Goal: Task Accomplishment & Management: Manage account settings

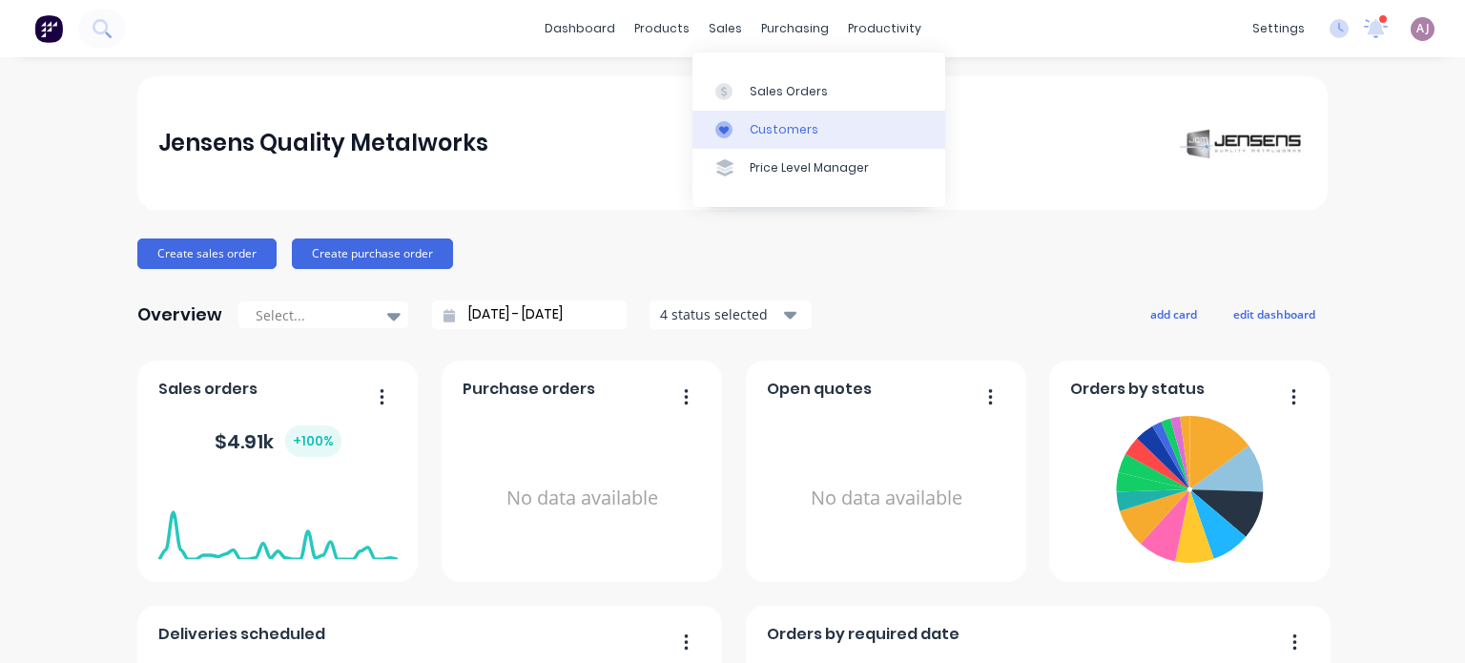
click at [763, 135] on div "Customers" at bounding box center [784, 129] width 69 height 17
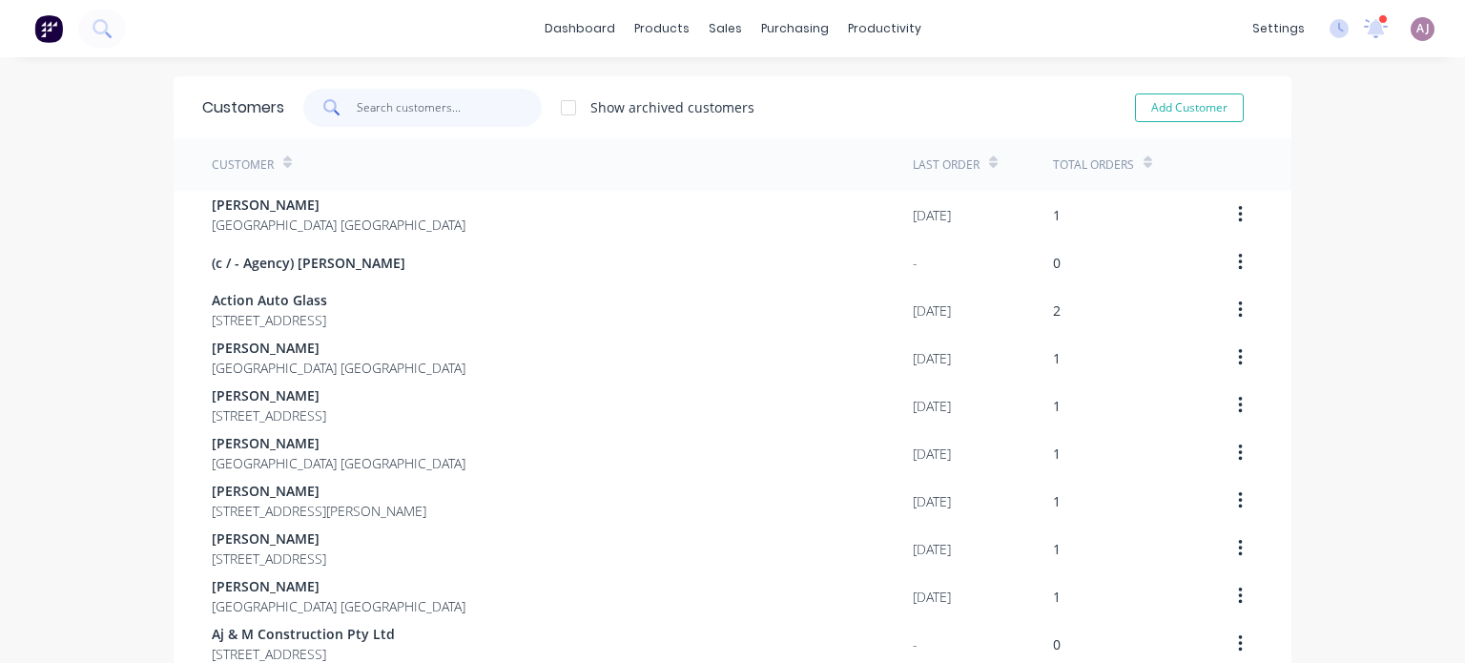
click at [385, 115] on input "text" at bounding box center [450, 108] width 186 height 38
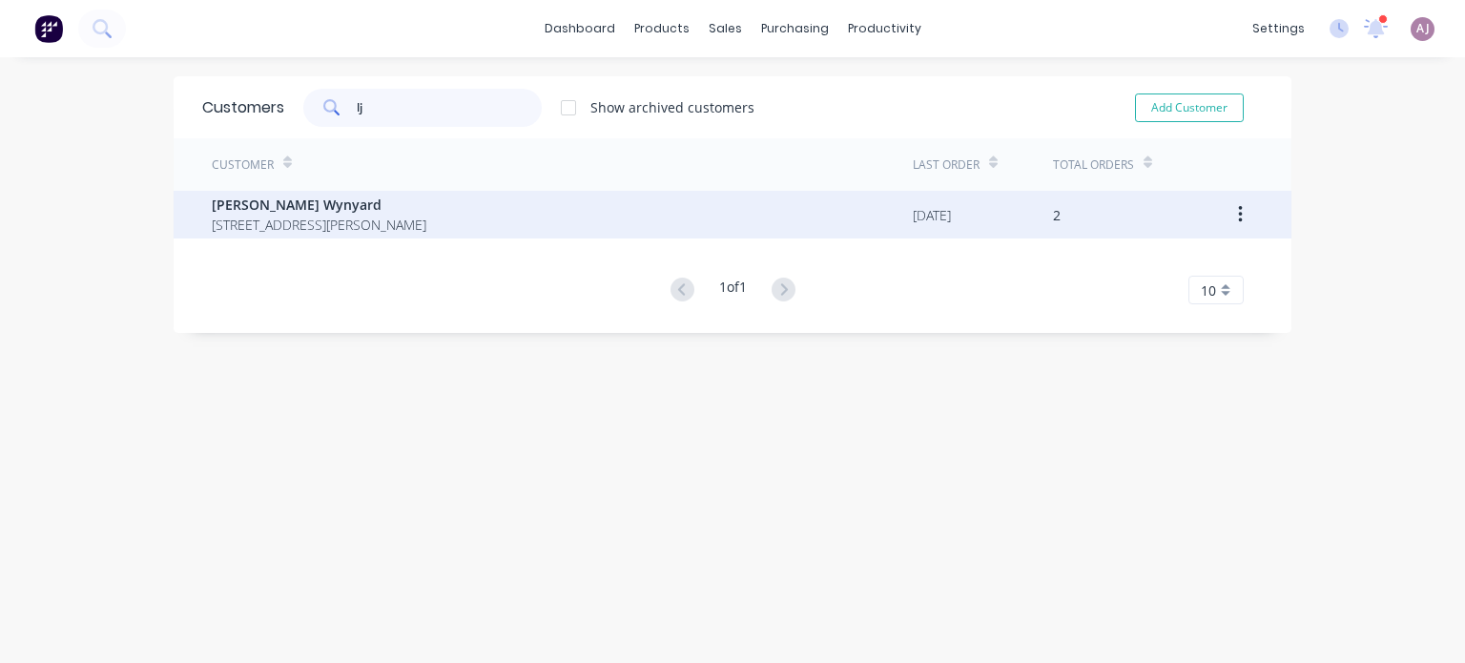
type input "lj"
click at [285, 228] on span "[STREET_ADDRESS][PERSON_NAME]" at bounding box center [319, 225] width 215 height 20
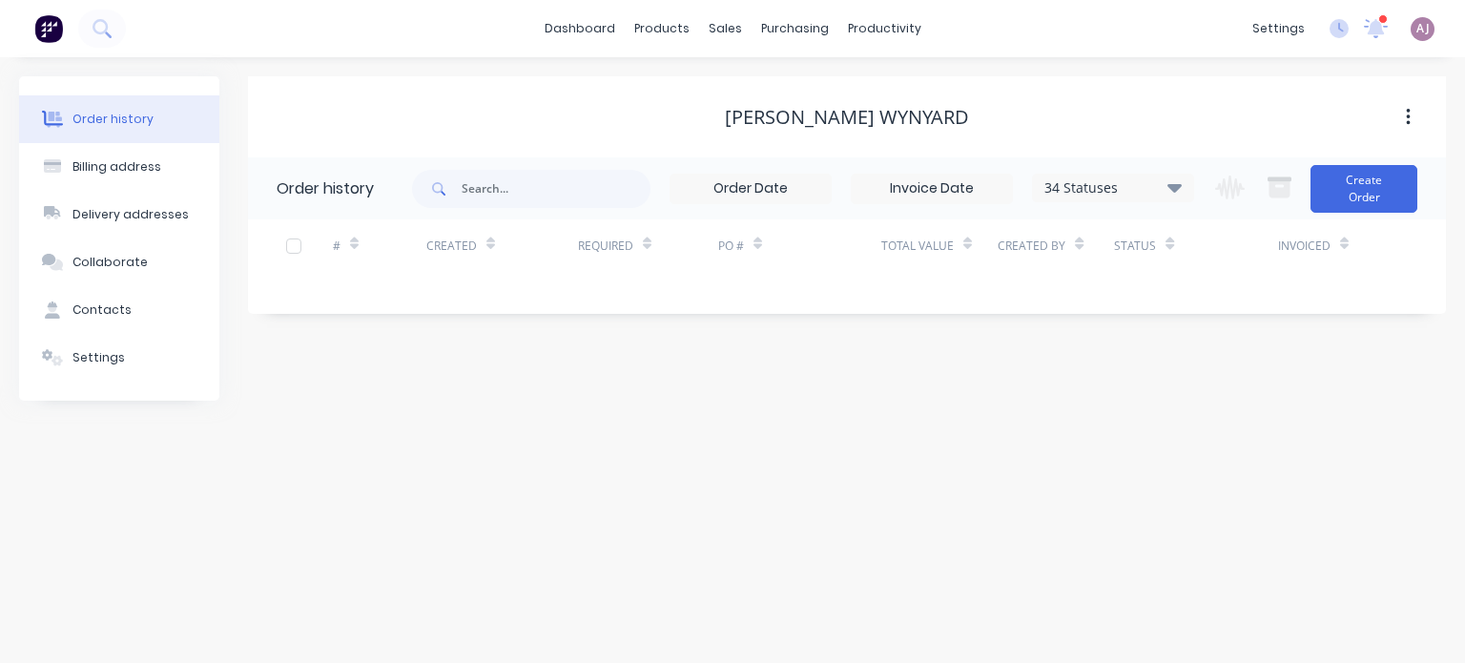
click at [1174, 192] on icon at bounding box center [1174, 186] width 14 height 23
click at [1270, 407] on label at bounding box center [1270, 407] width 0 height 0
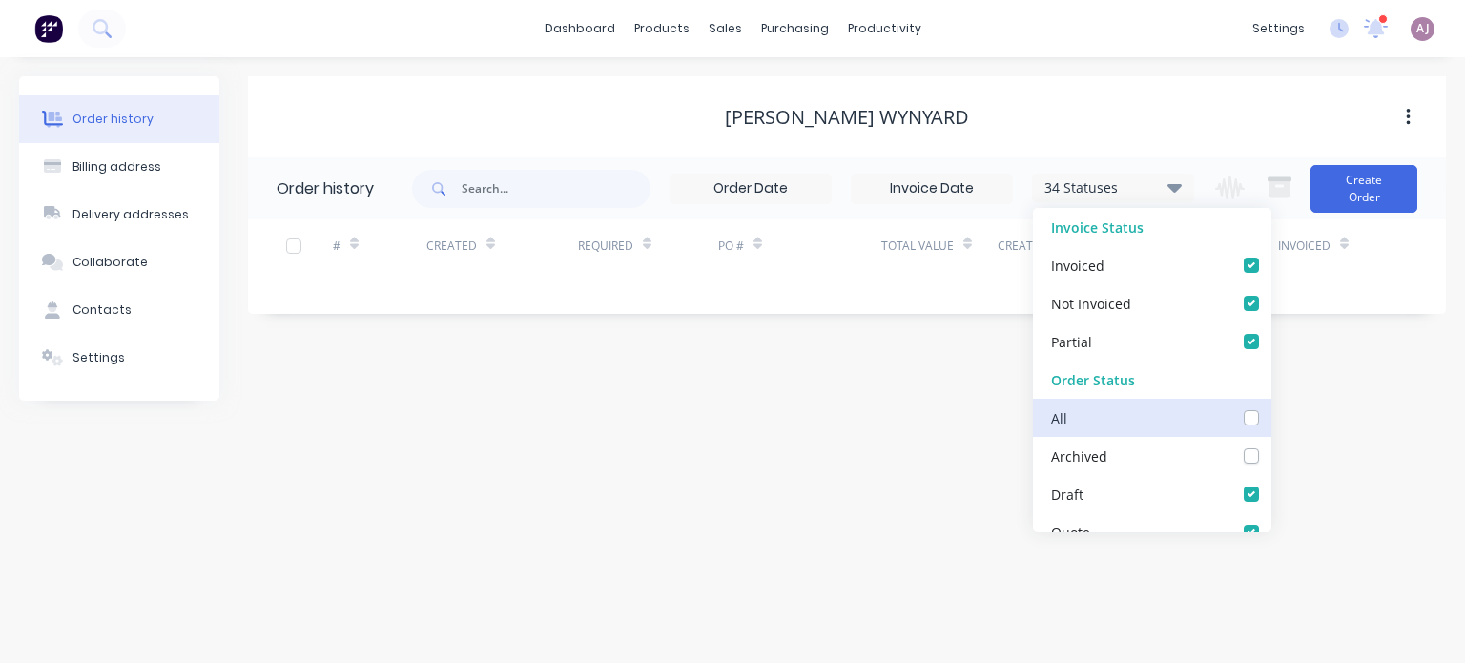
click at [1270, 416] on input "checkbox" at bounding box center [1277, 416] width 15 height 18
checkbox input "true"
click at [780, 456] on div "Order history Billing address Delivery addresses Collaborate Contacts Settings …" at bounding box center [732, 360] width 1465 height 606
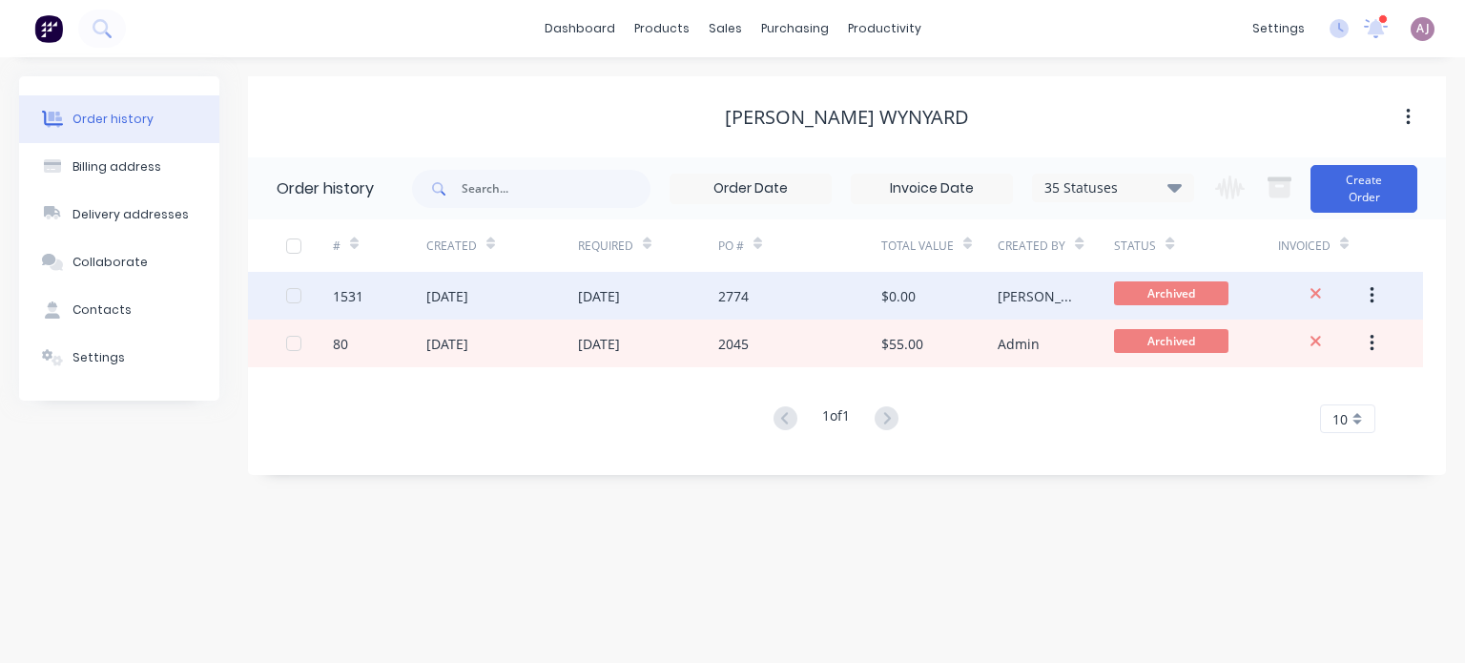
click at [468, 299] on div "[DATE]" at bounding box center [447, 296] width 42 height 20
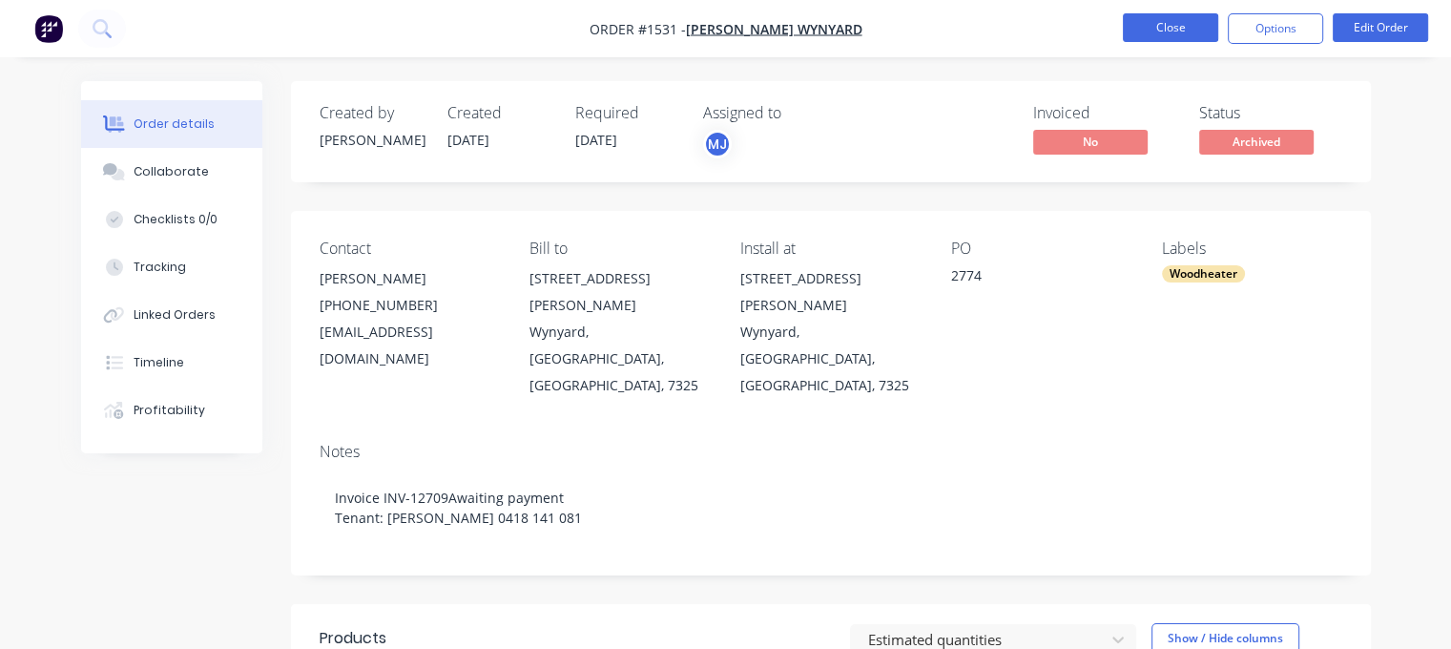
click at [1182, 24] on button "Close" at bounding box center [1170, 27] width 95 height 29
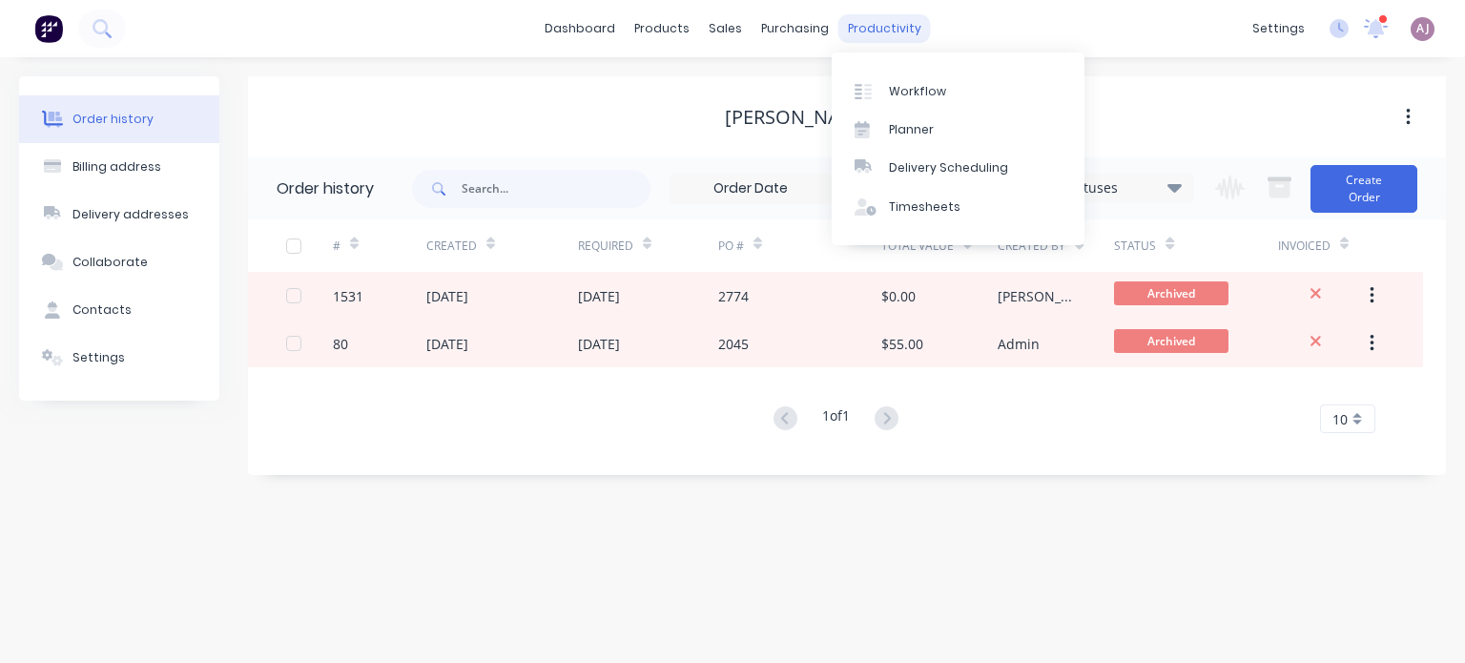
click at [875, 33] on div "productivity" at bounding box center [884, 28] width 93 height 29
click at [923, 131] on div "Planner" at bounding box center [911, 129] width 45 height 17
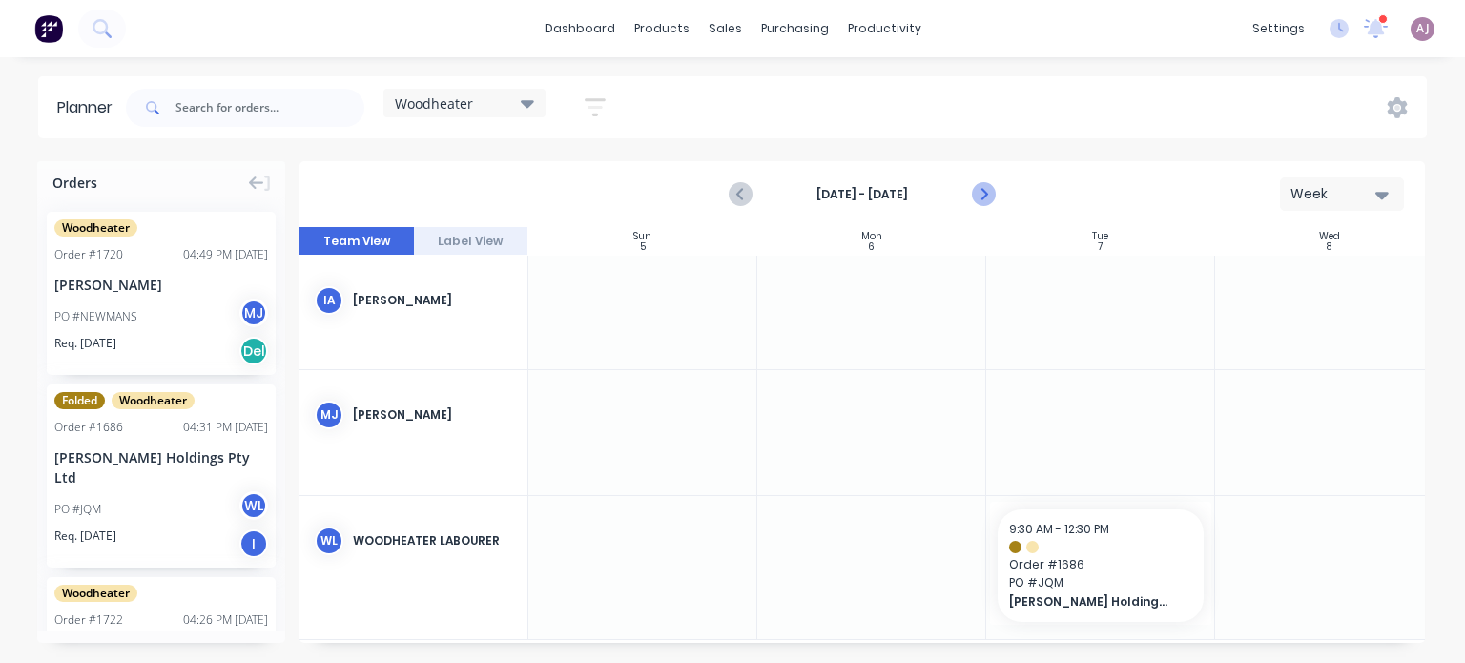
click at [981, 197] on icon "Next page" at bounding box center [983, 194] width 9 height 15
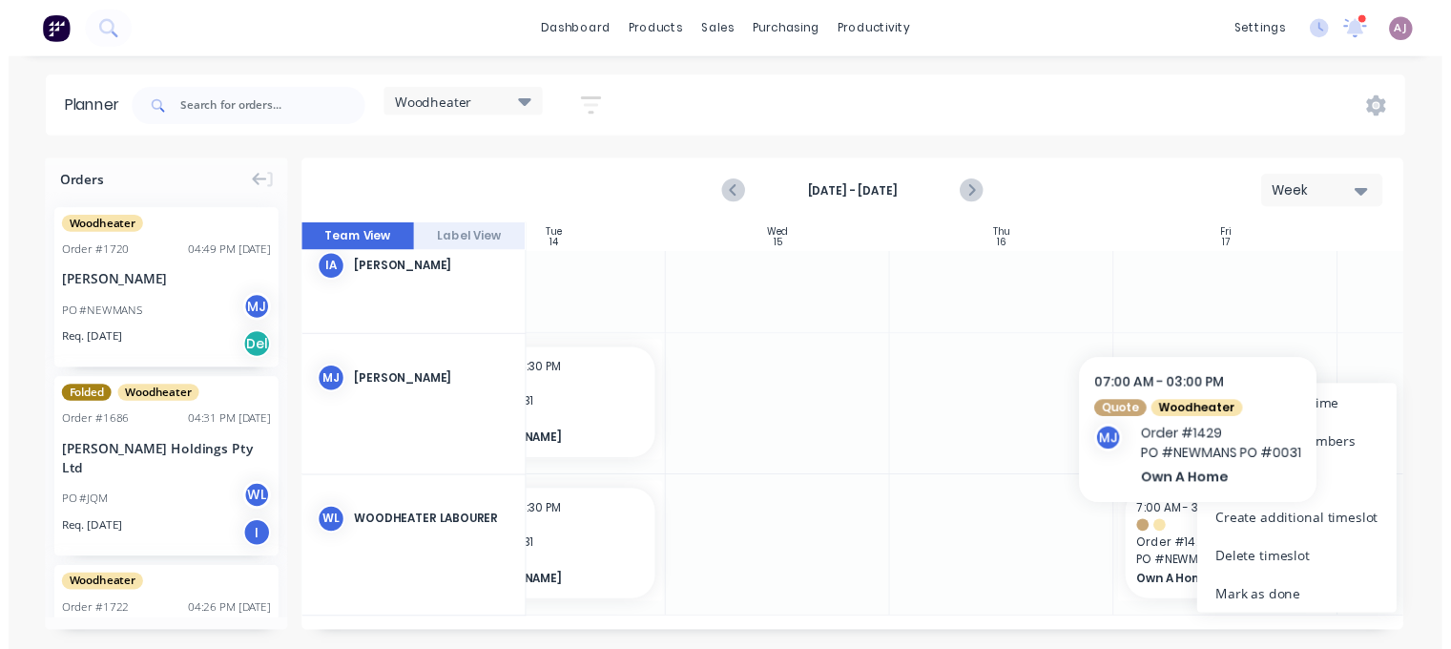
scroll to position [23, 544]
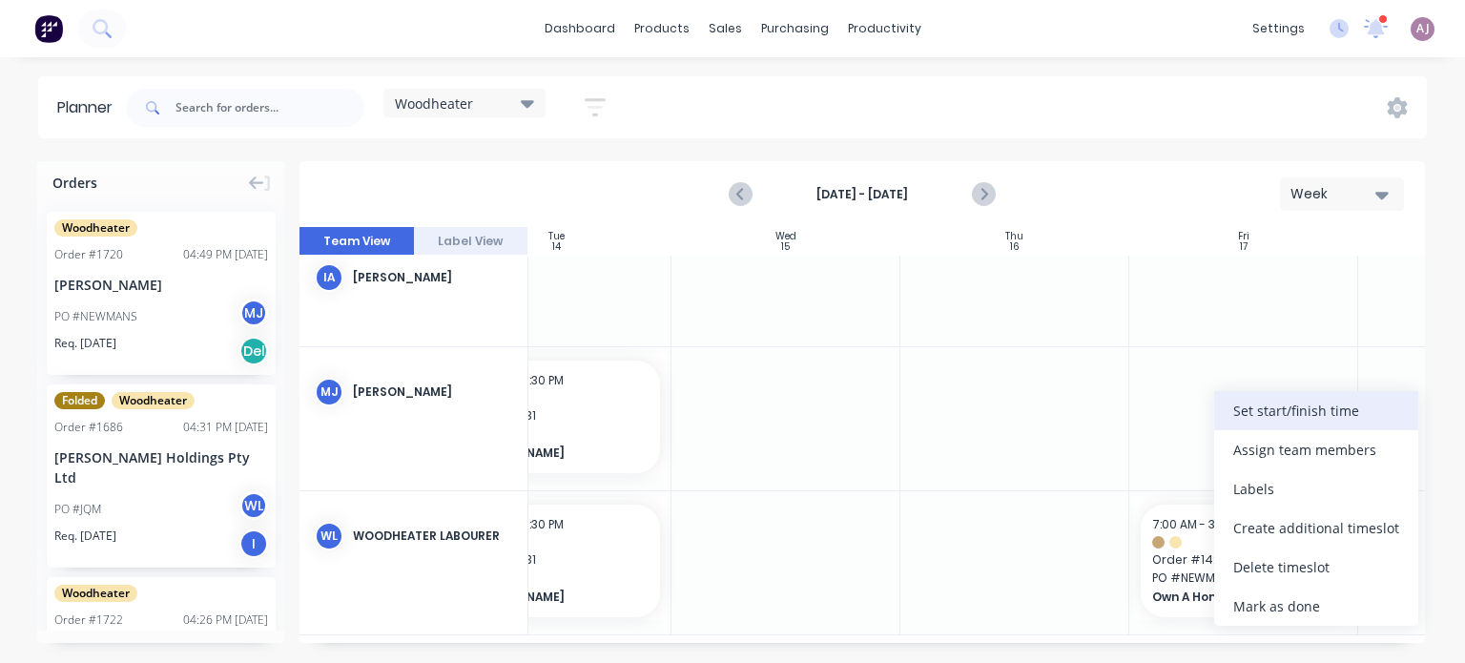
click at [1269, 415] on div "Set start/finish time" at bounding box center [1316, 410] width 204 height 39
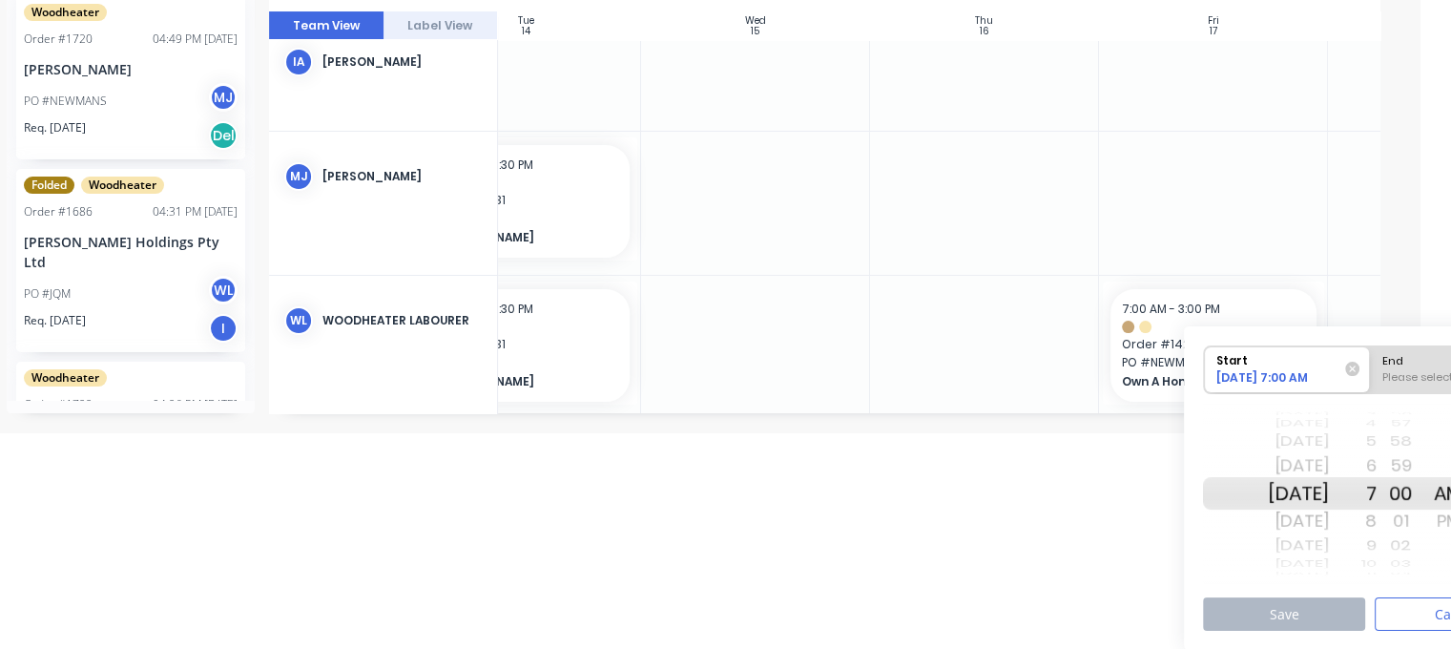
scroll to position [216, 135]
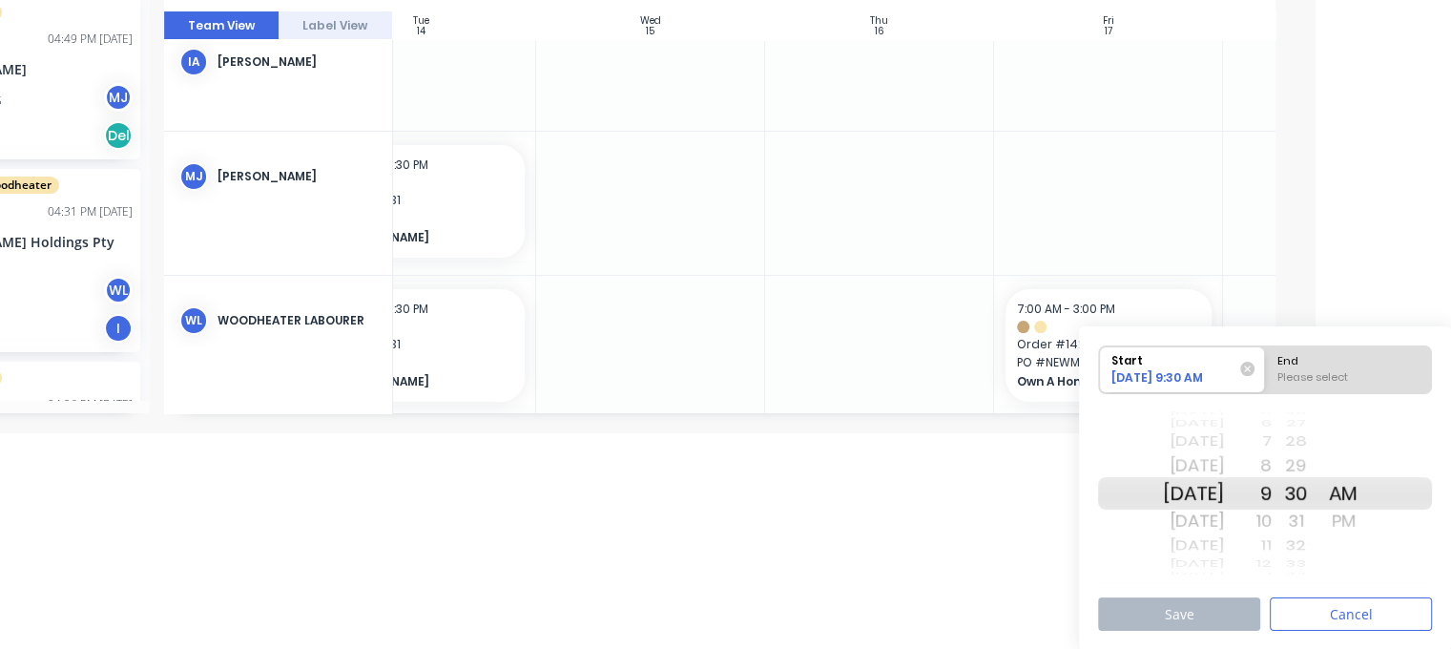
click at [1343, 361] on div "End" at bounding box center [1347, 358] width 155 height 24
click at [1266, 361] on input "End Please select" at bounding box center [1265, 369] width 1 height 47
radio input "true"
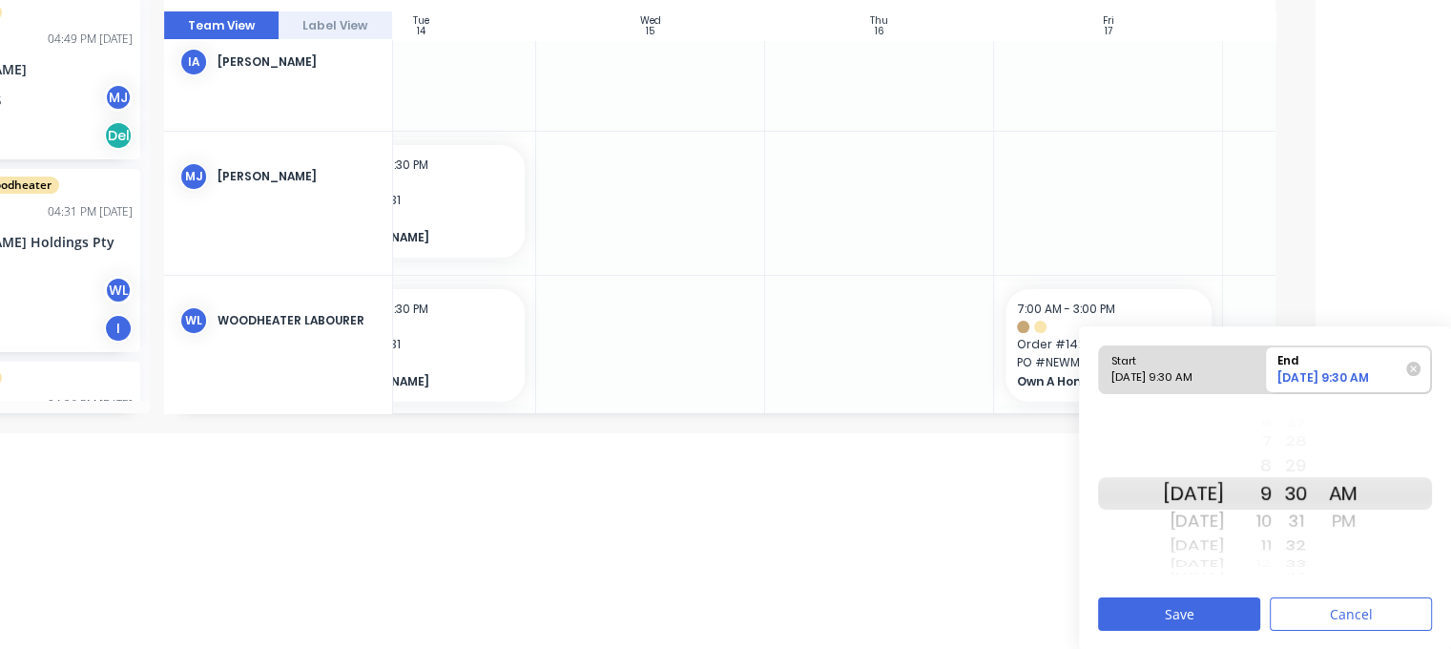
click at [1362, 516] on div "PM" at bounding box center [1343, 520] width 48 height 31
click at [1198, 610] on button "Save" at bounding box center [1179, 613] width 162 height 33
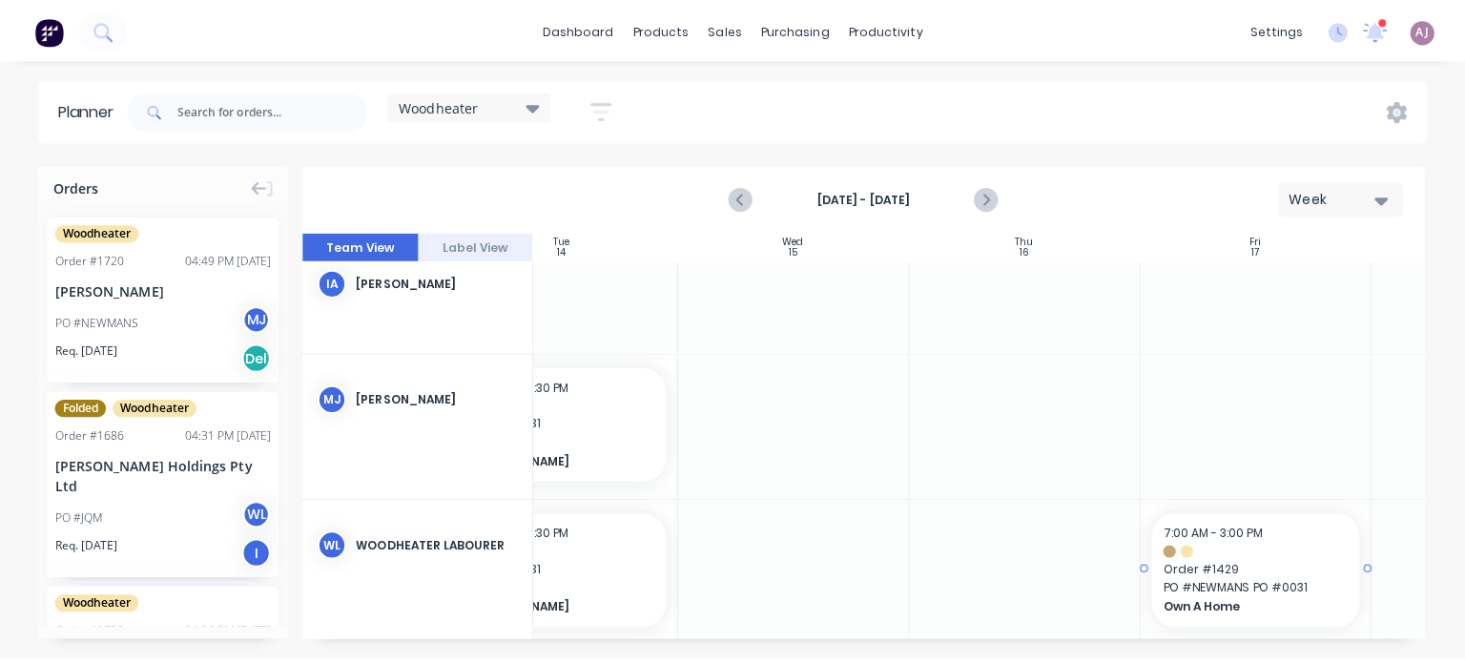
scroll to position [0, 0]
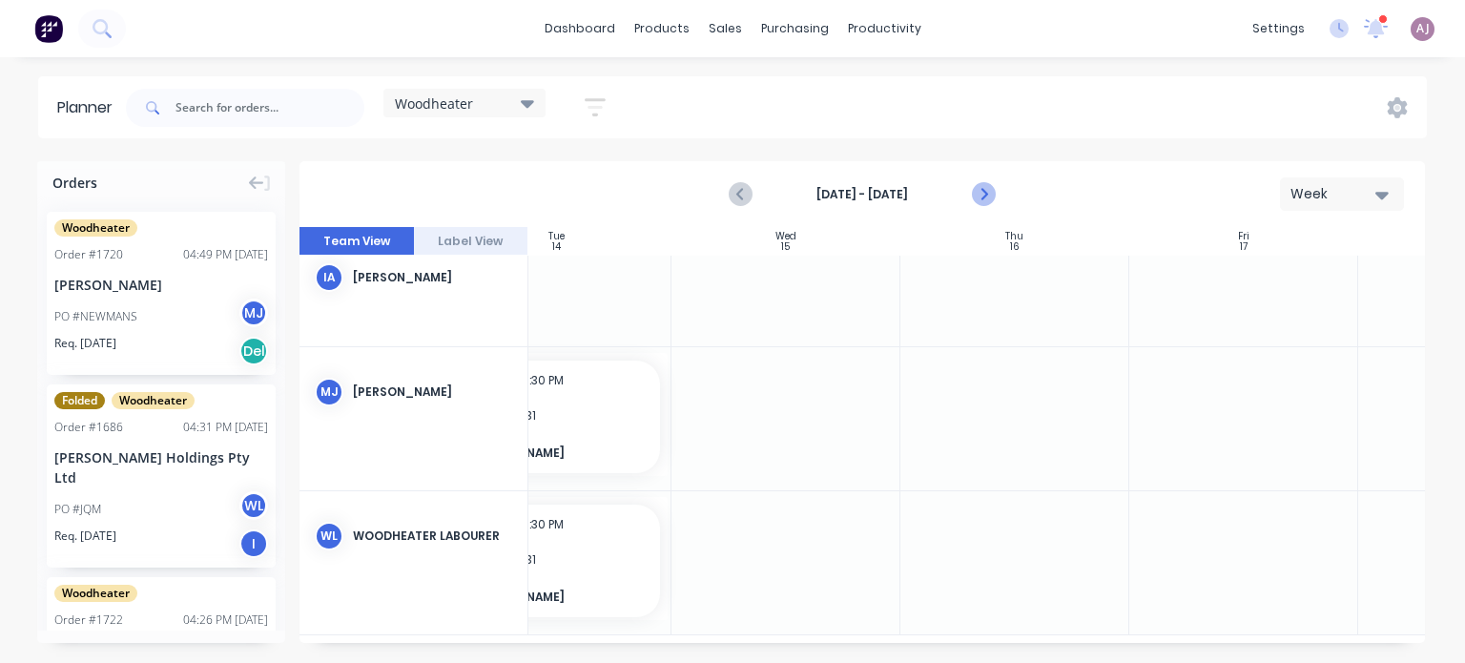
click at [992, 198] on icon "Next page" at bounding box center [982, 194] width 23 height 23
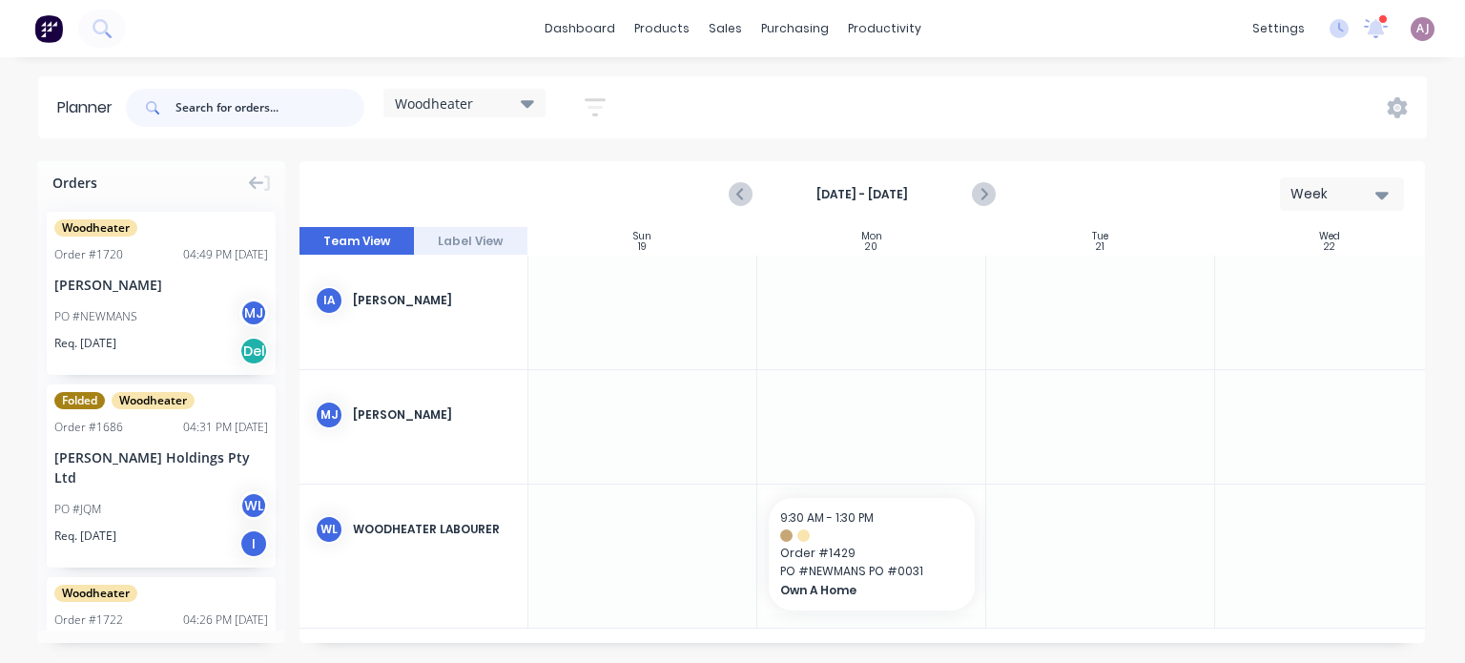
click at [204, 106] on input "text" at bounding box center [269, 108] width 189 height 38
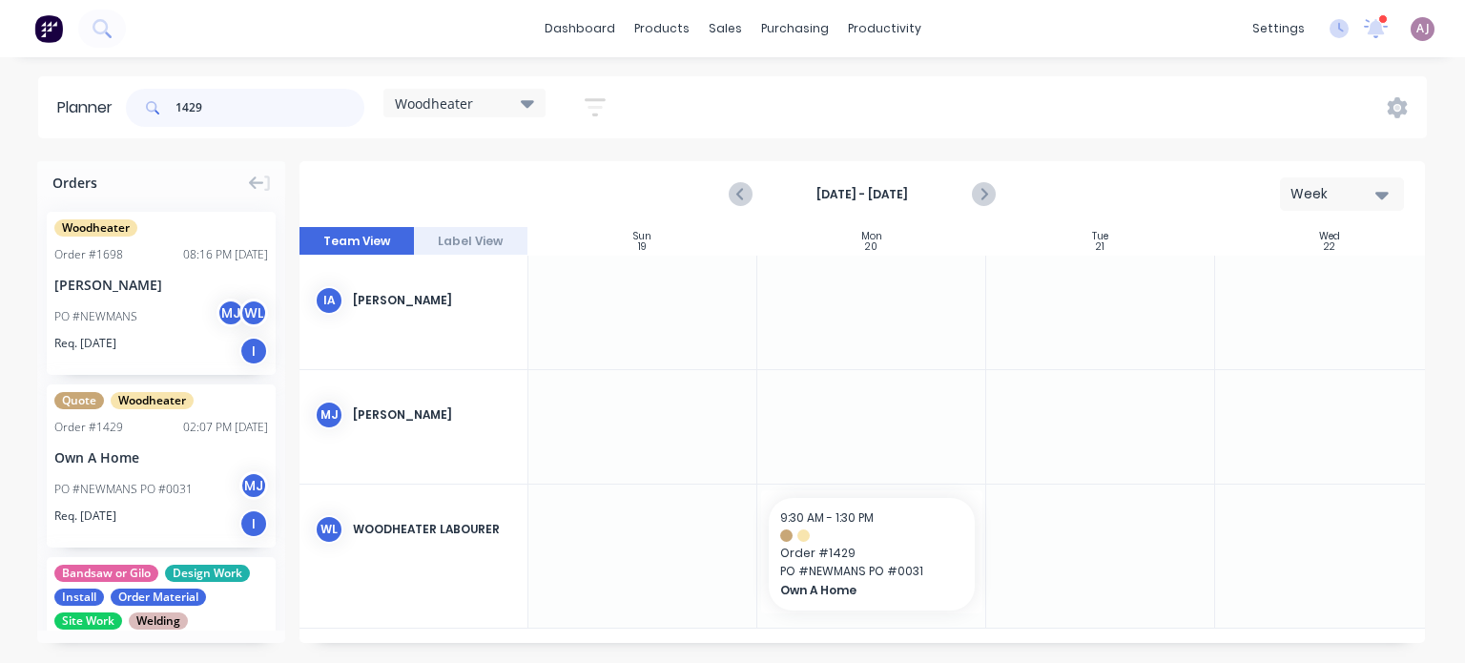
type input "1429"
drag, startPoint x: 117, startPoint y: 449, endPoint x: 838, endPoint y: 396, distance: 723.0
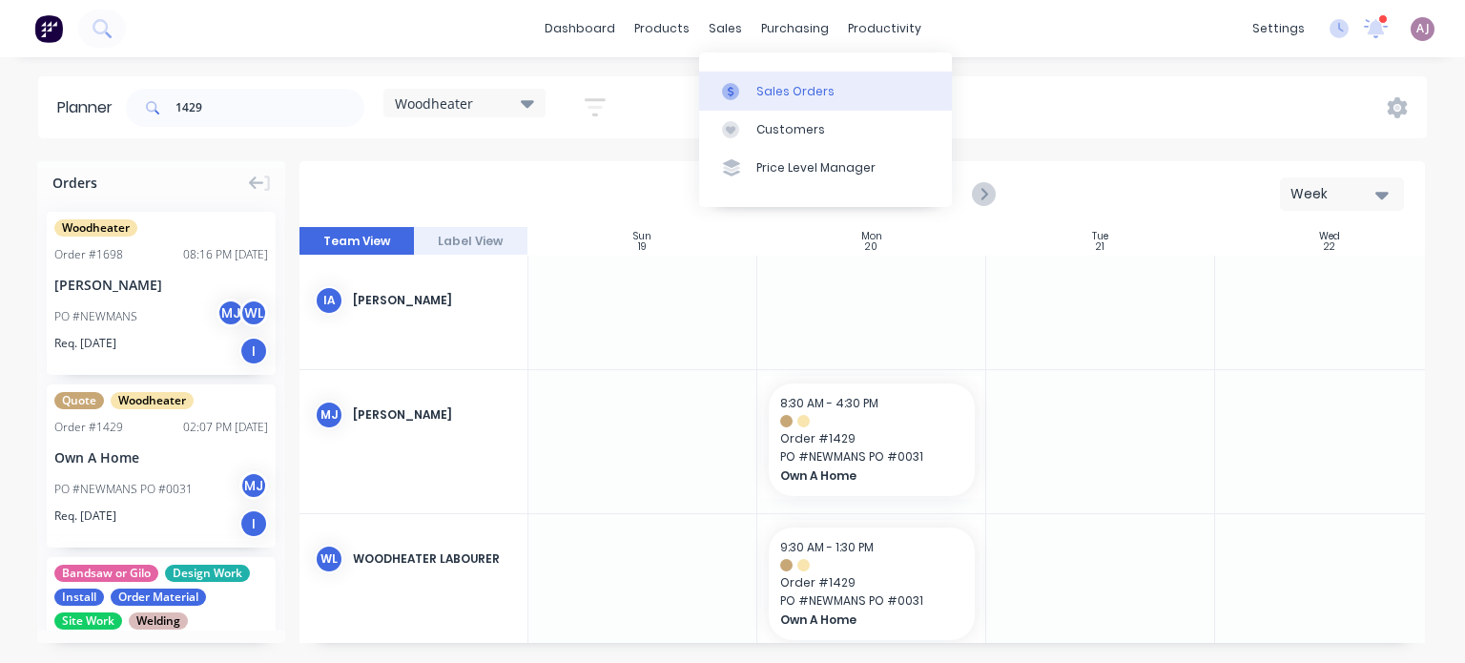
click at [753, 94] on link "Sales Orders" at bounding box center [825, 91] width 253 height 38
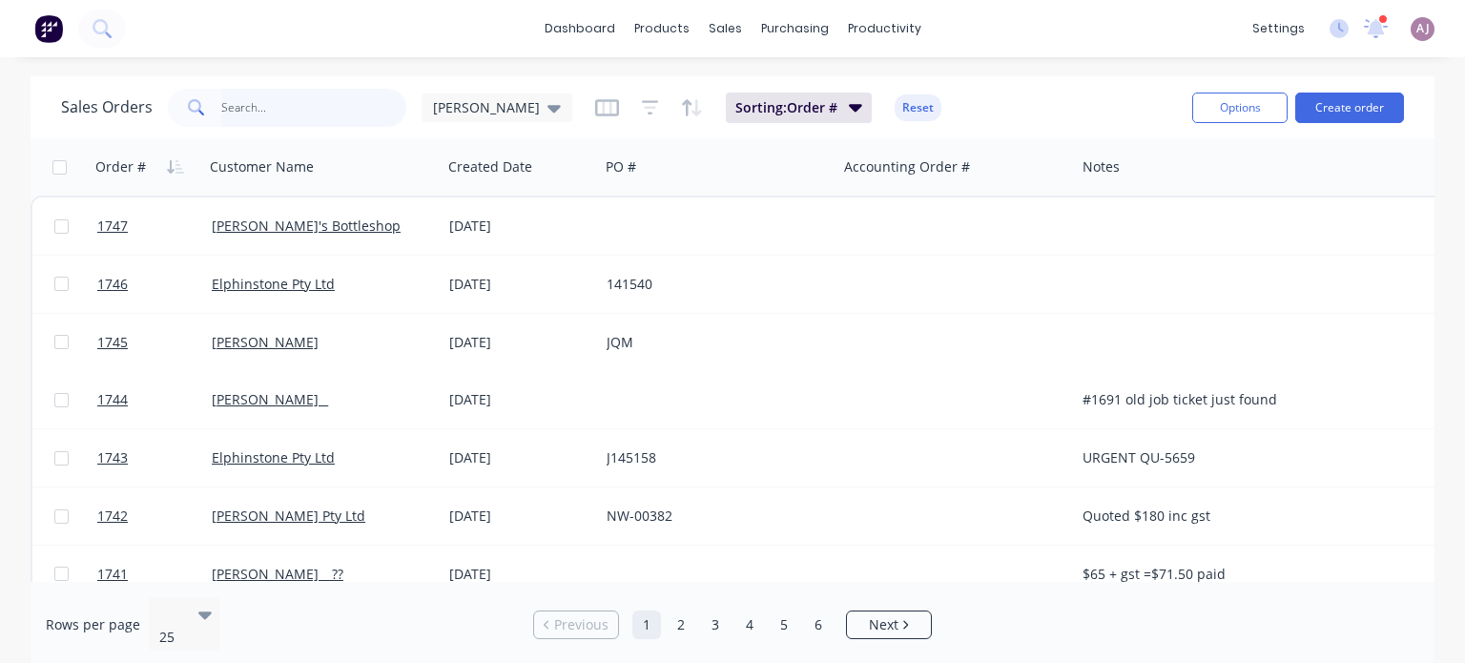
click at [271, 111] on input "text" at bounding box center [314, 108] width 186 height 38
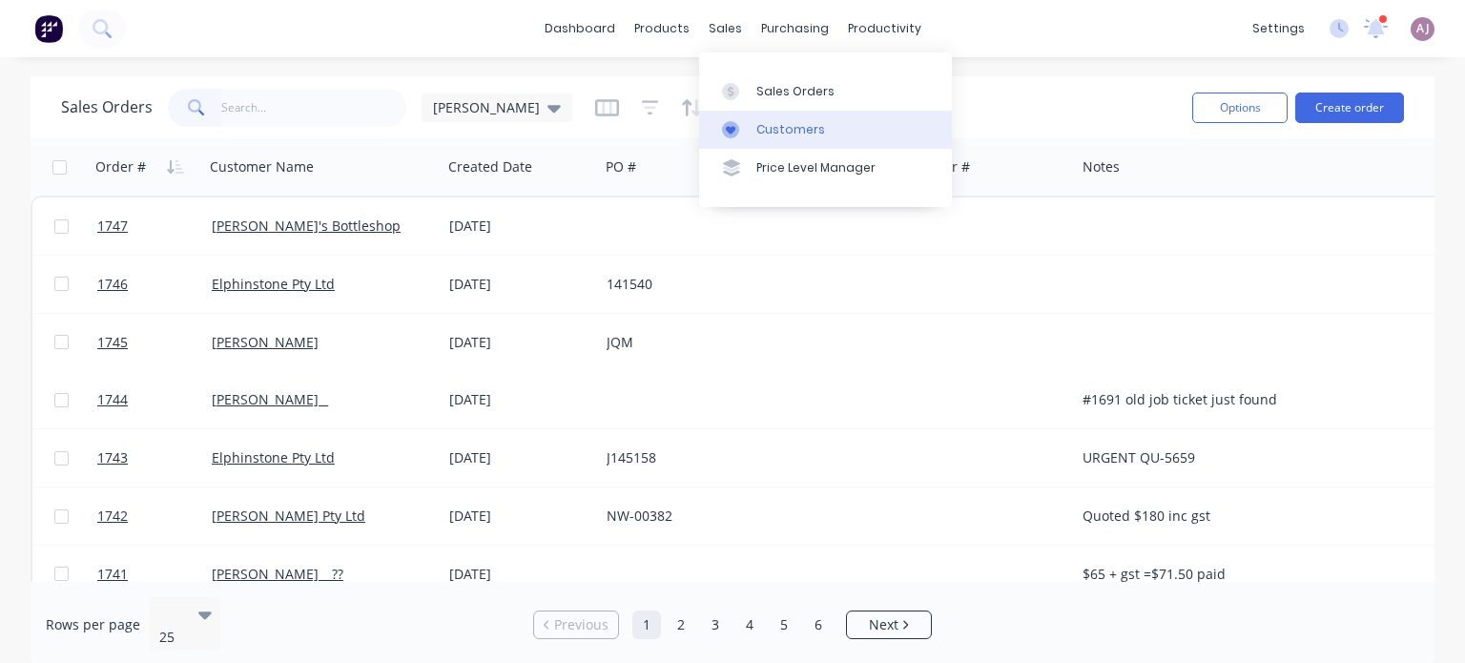
click at [773, 137] on div "Customers" at bounding box center [790, 129] width 69 height 17
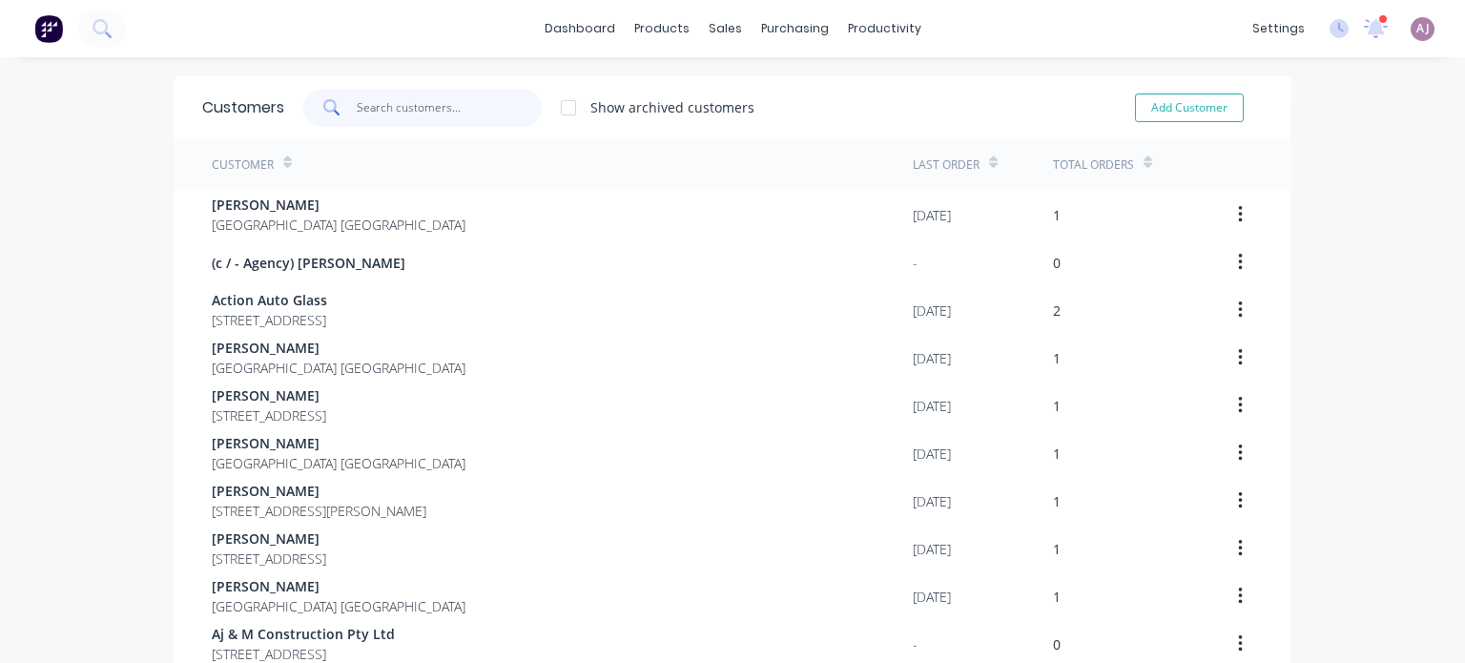
click at [430, 103] on input "text" at bounding box center [450, 108] width 186 height 38
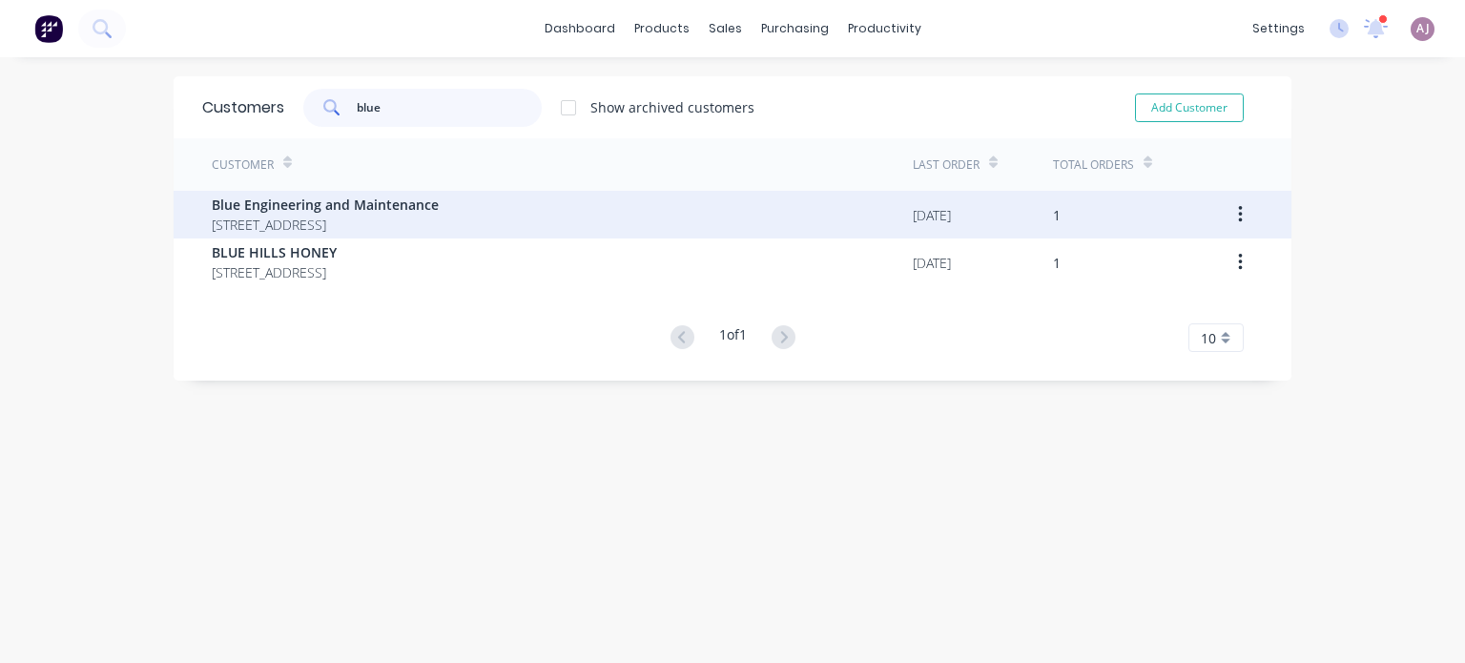
type input "blue"
click at [356, 217] on span "[STREET_ADDRESS]" at bounding box center [325, 225] width 227 height 20
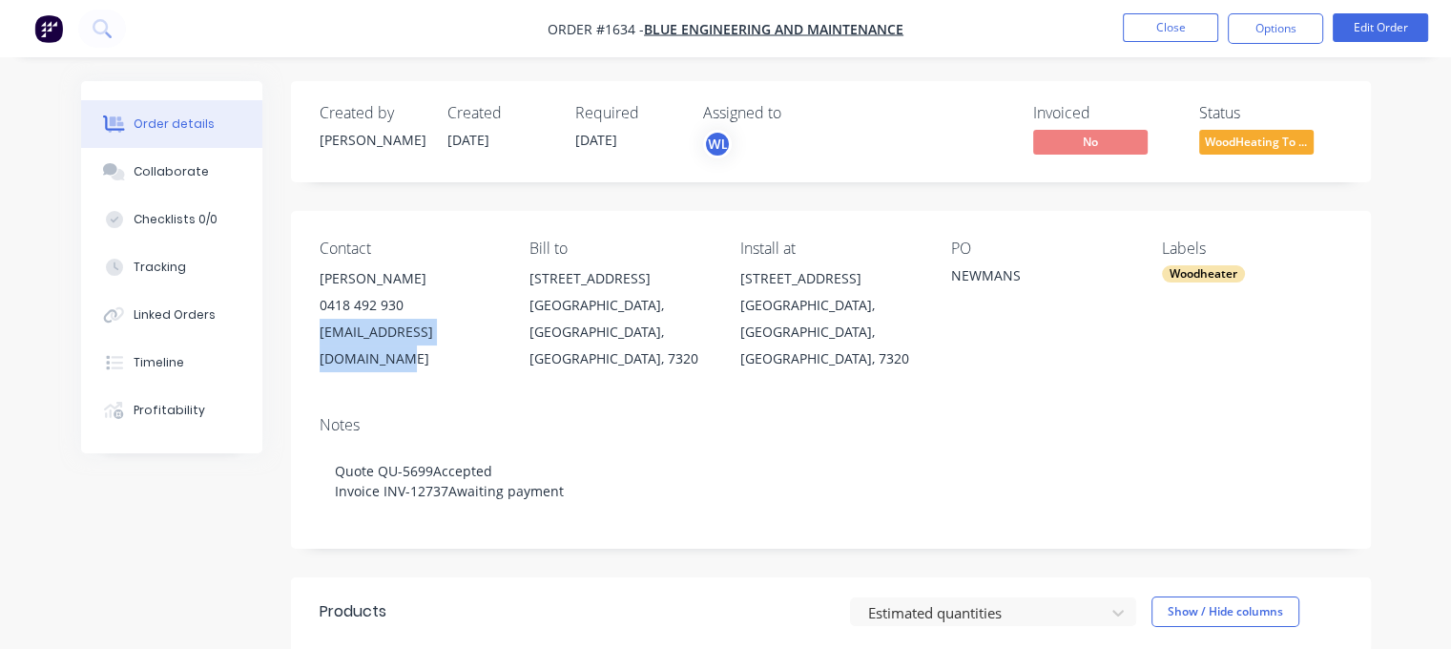
drag, startPoint x: 320, startPoint y: 337, endPoint x: 494, endPoint y: 351, distance: 175.1
click at [494, 351] on div "Contact Claire Shackcloth 0418 492 930 claireshackcloth@gmail.com Bill to 50 Up…" at bounding box center [831, 306] width 1080 height 190
copy div "claireshackcloth@gmail.com"
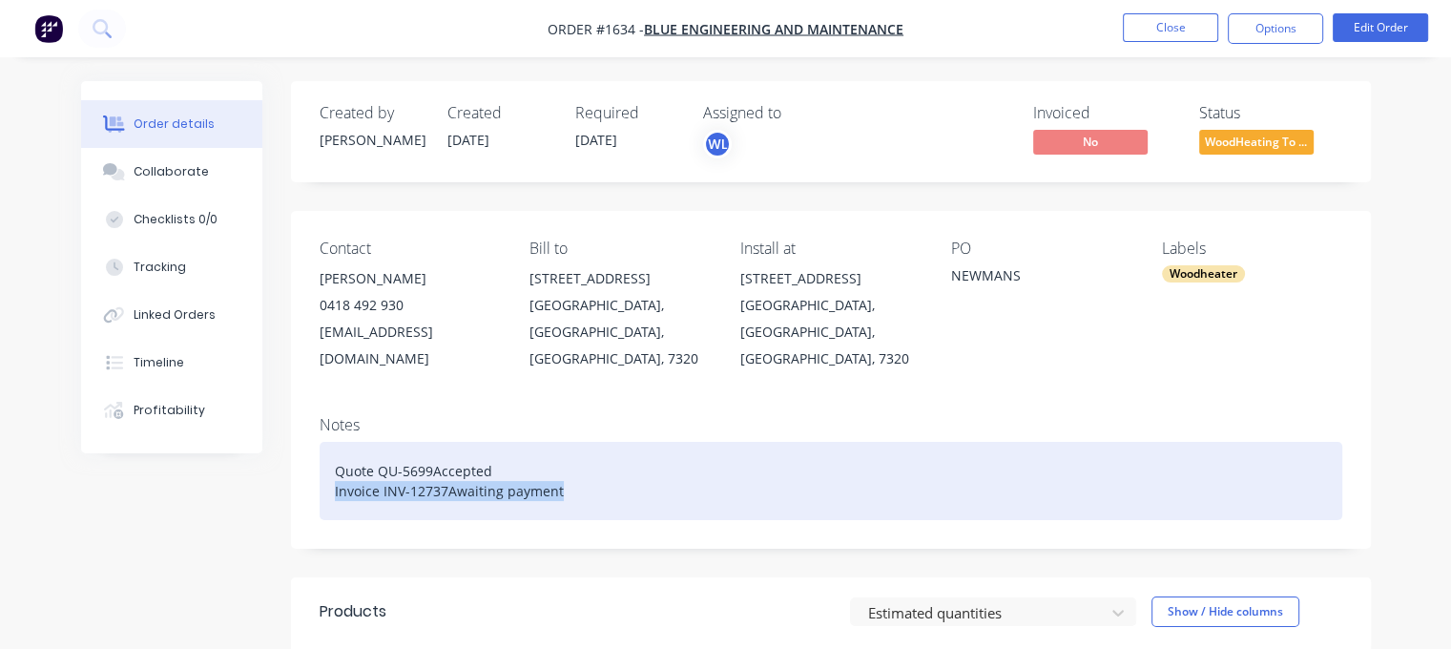
drag, startPoint x: 334, startPoint y: 464, endPoint x: 574, endPoint y: 473, distance: 240.5
click at [574, 473] on div "Quote QU-5699Accepted Invoice INV-12737Awaiting payment" at bounding box center [831, 481] width 1022 height 78
paste div
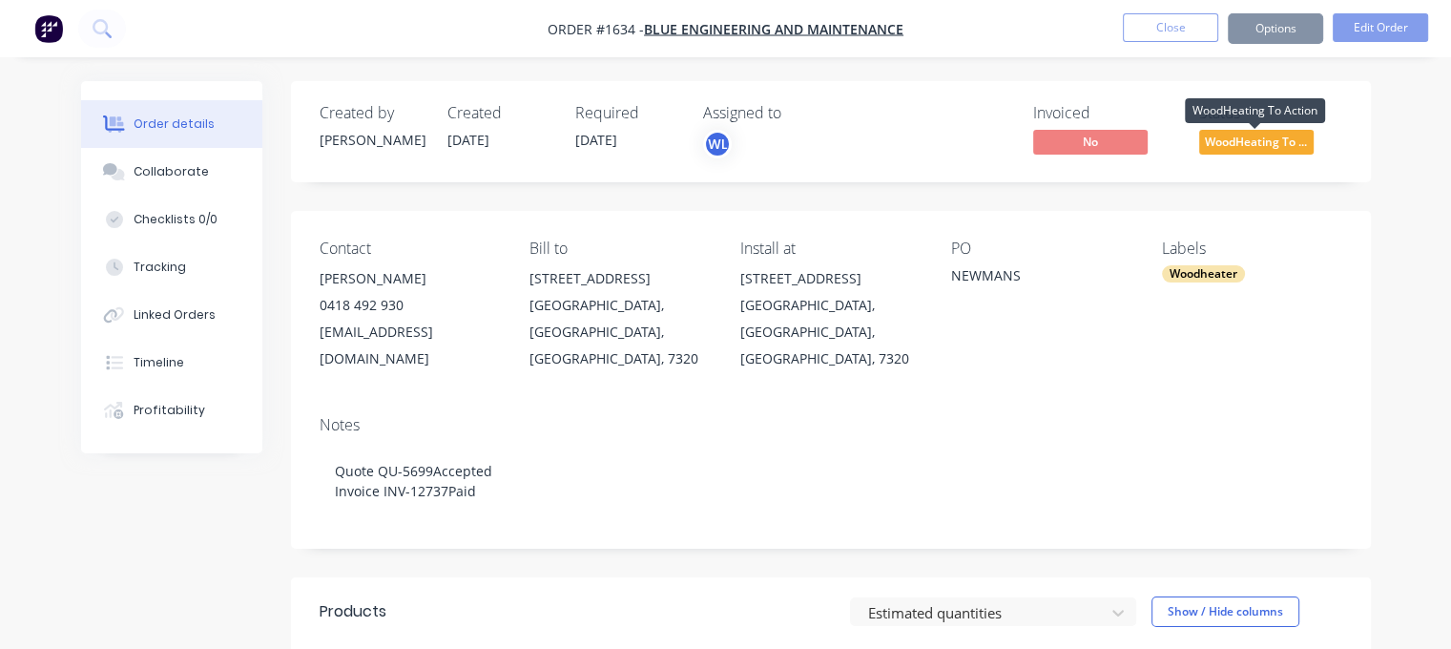
click at [1246, 144] on span "WoodHeating To ..." at bounding box center [1256, 142] width 114 height 24
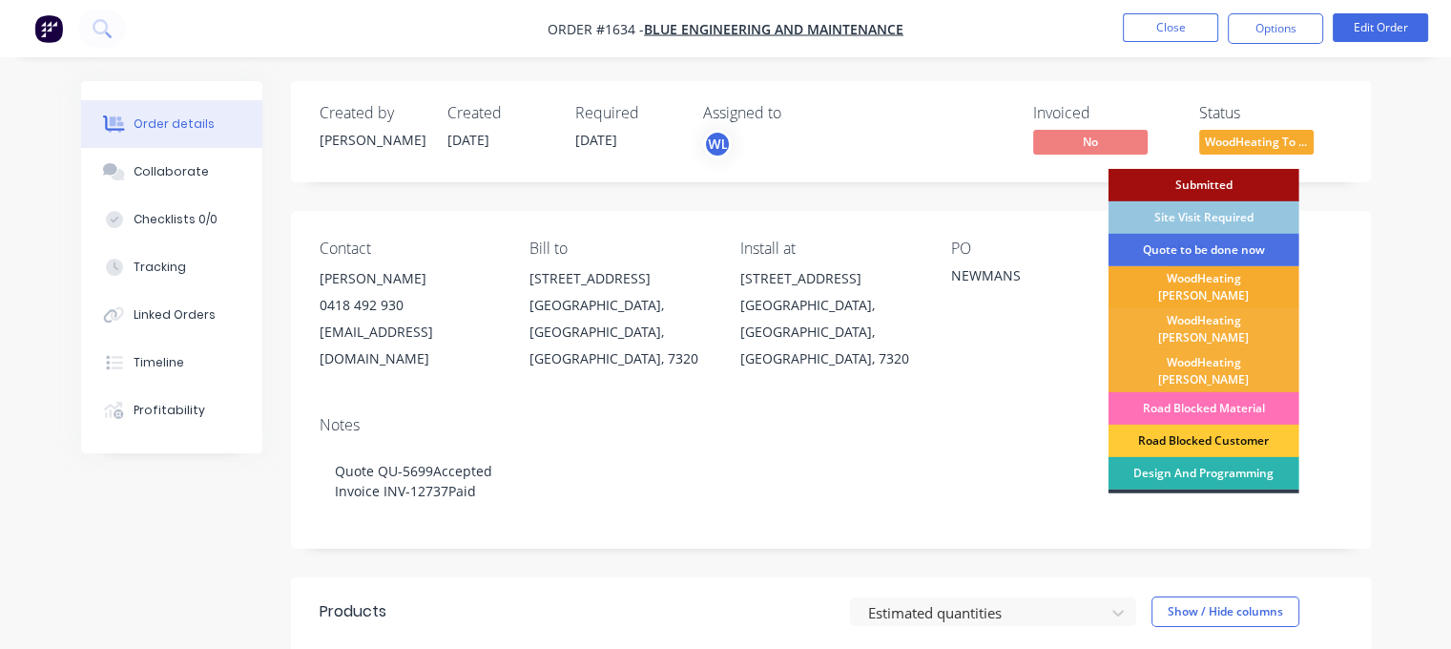
click at [1199, 280] on div "WoodHeating [PERSON_NAME]" at bounding box center [1203, 287] width 191 height 42
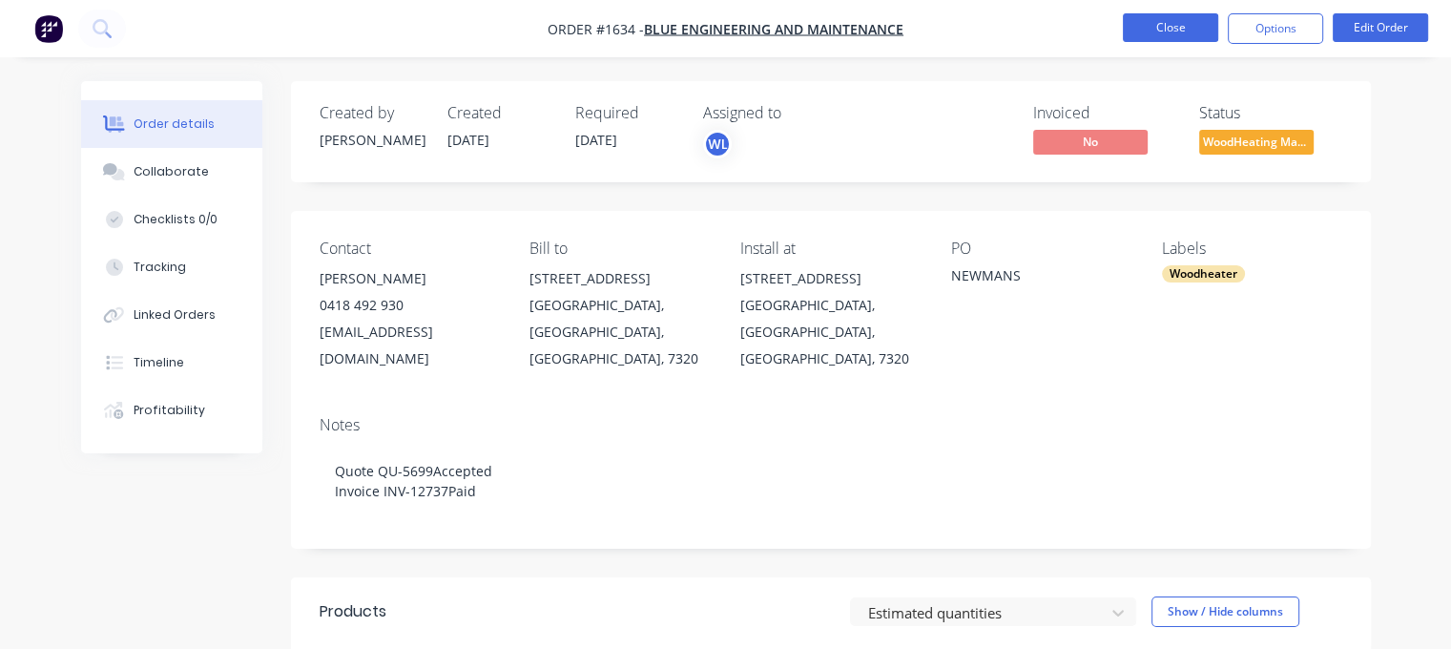
click at [1167, 30] on button "Close" at bounding box center [1170, 27] width 95 height 29
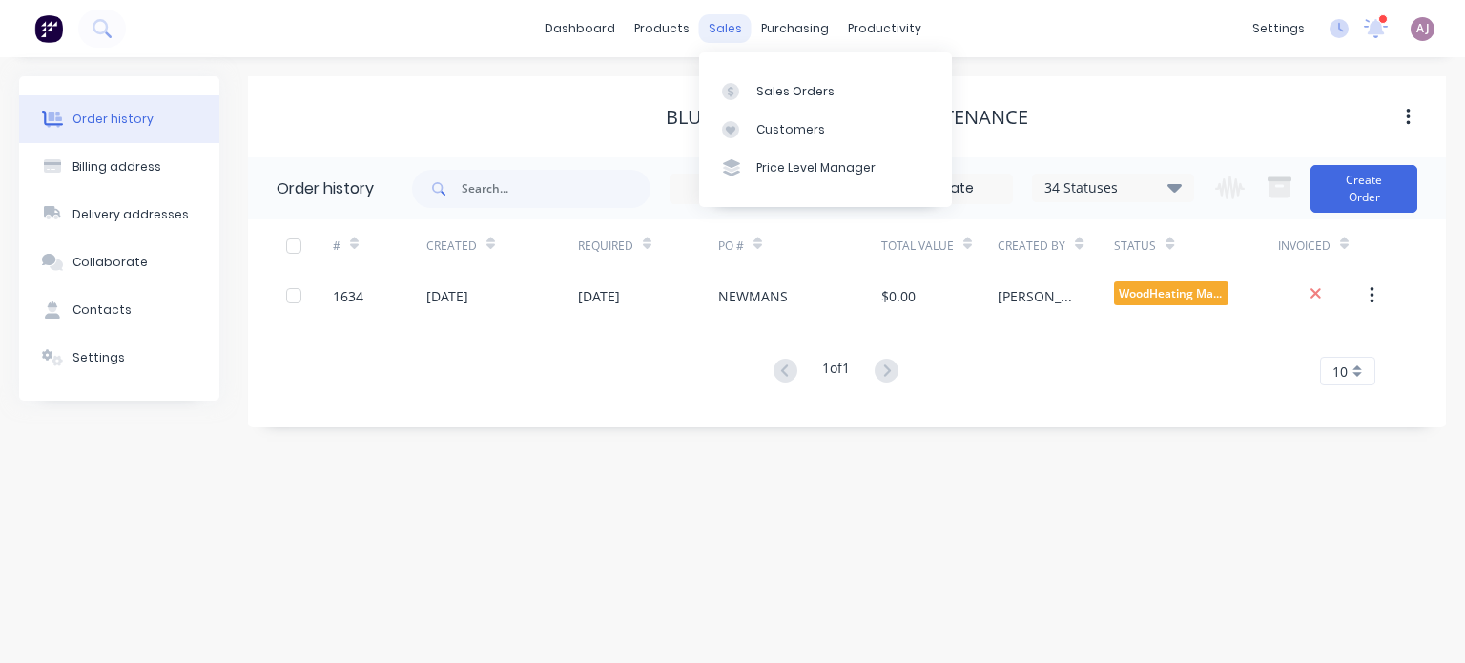
click at [716, 28] on div "sales" at bounding box center [725, 28] width 52 height 29
click at [771, 87] on div "Sales Orders" at bounding box center [795, 91] width 78 height 17
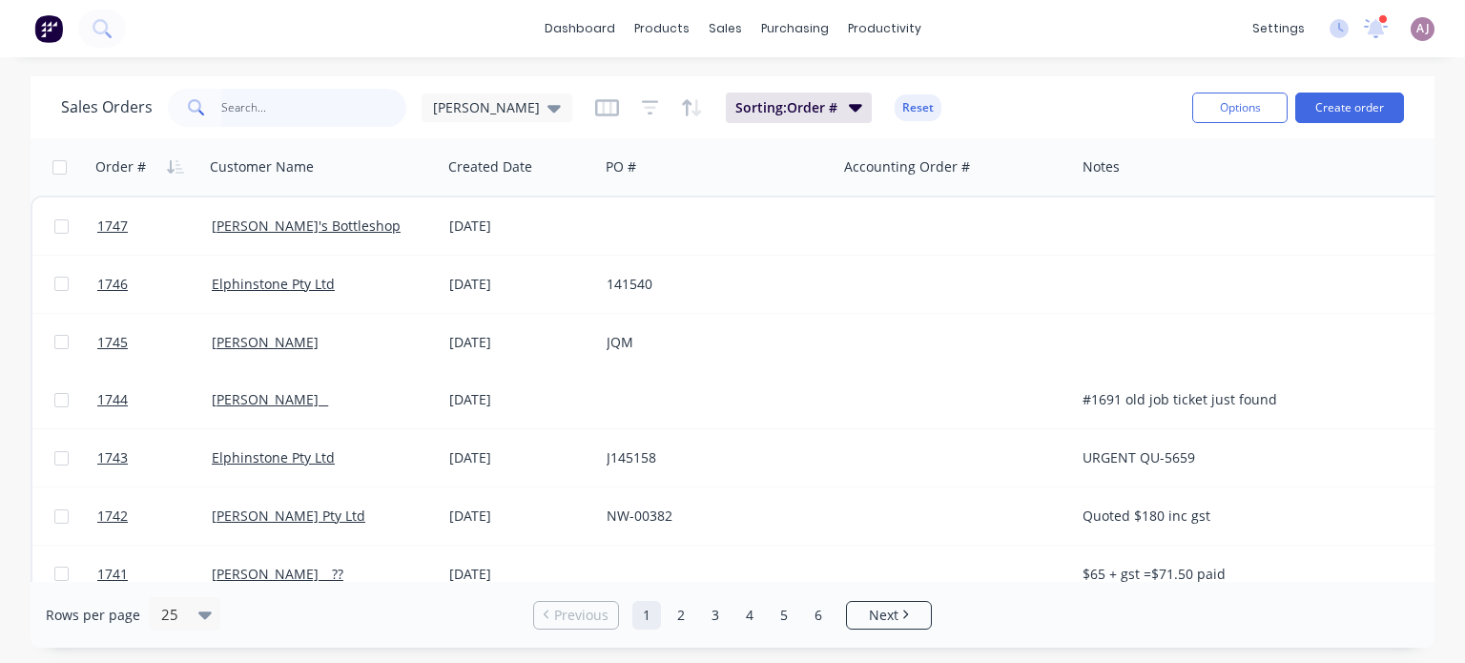
click at [228, 108] on input "text" at bounding box center [314, 108] width 186 height 38
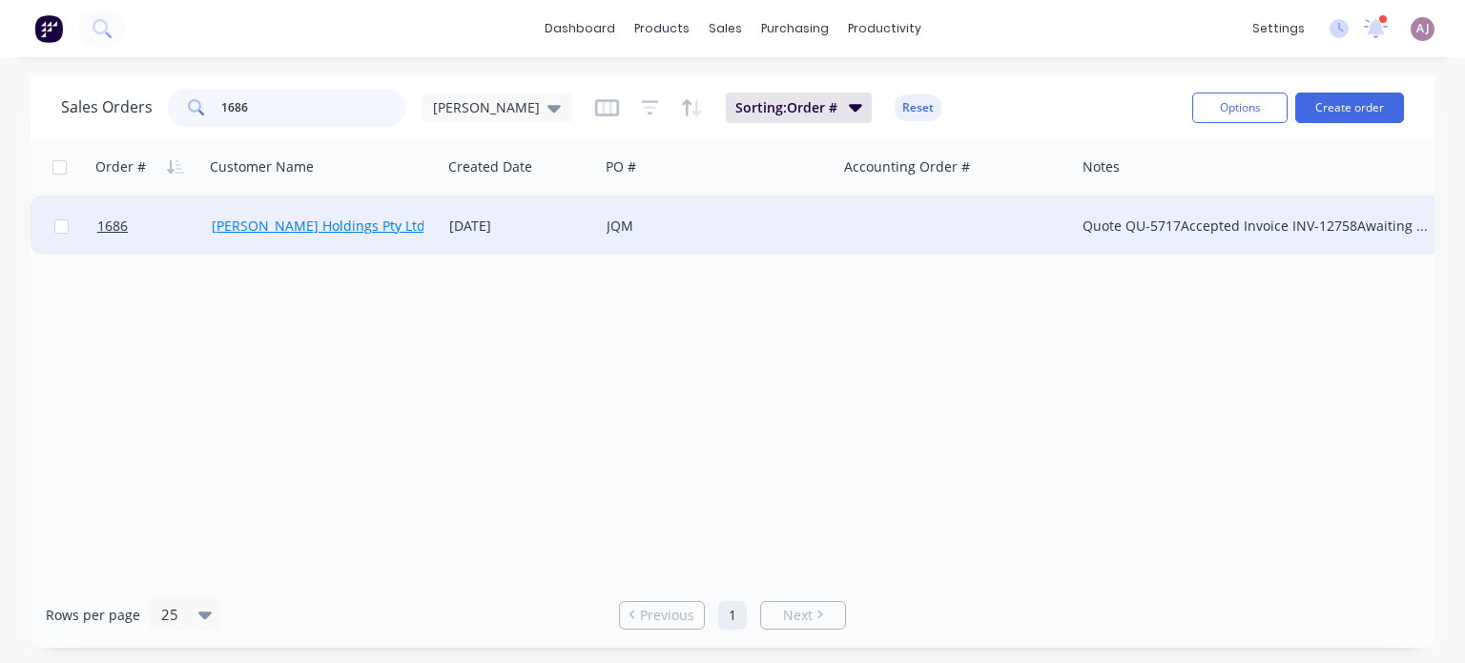
type input "1686"
click at [287, 227] on link "[PERSON_NAME] Holdings Pty Ltd" at bounding box center [319, 226] width 214 height 18
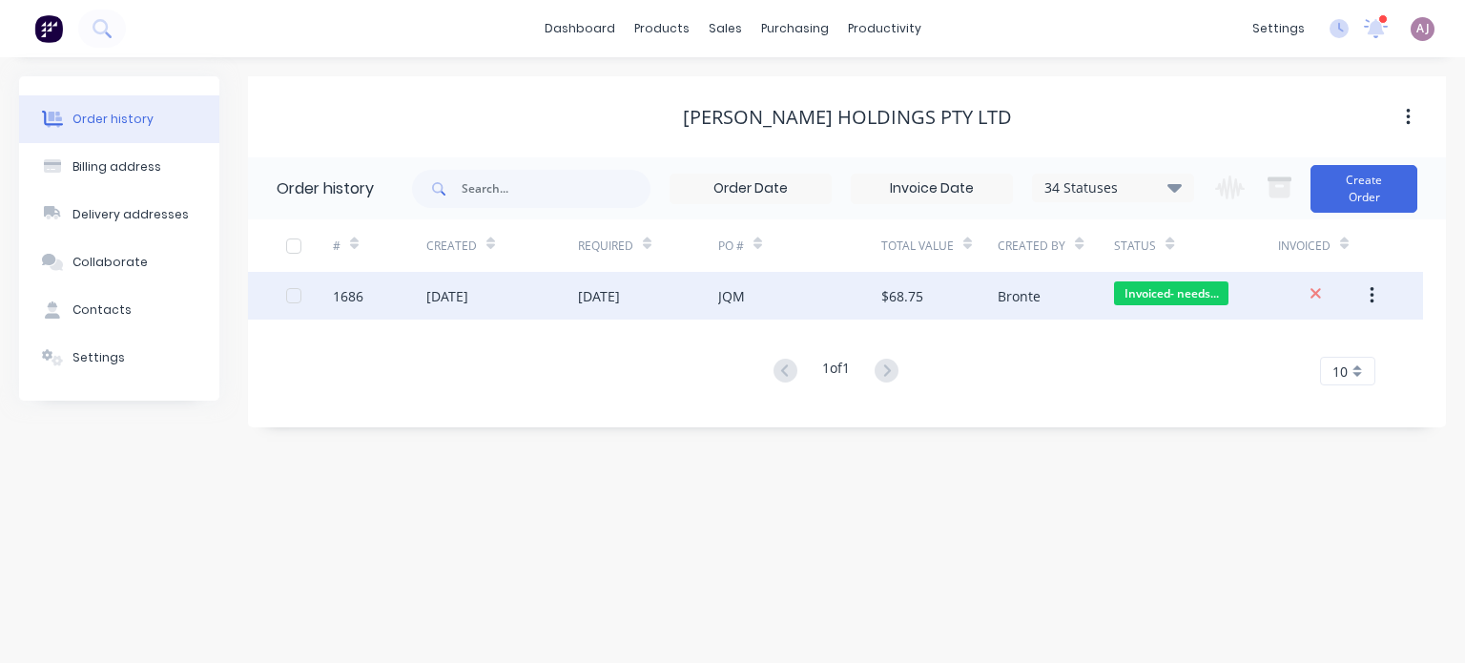
click at [604, 286] on div "[DATE]" at bounding box center [599, 296] width 42 height 20
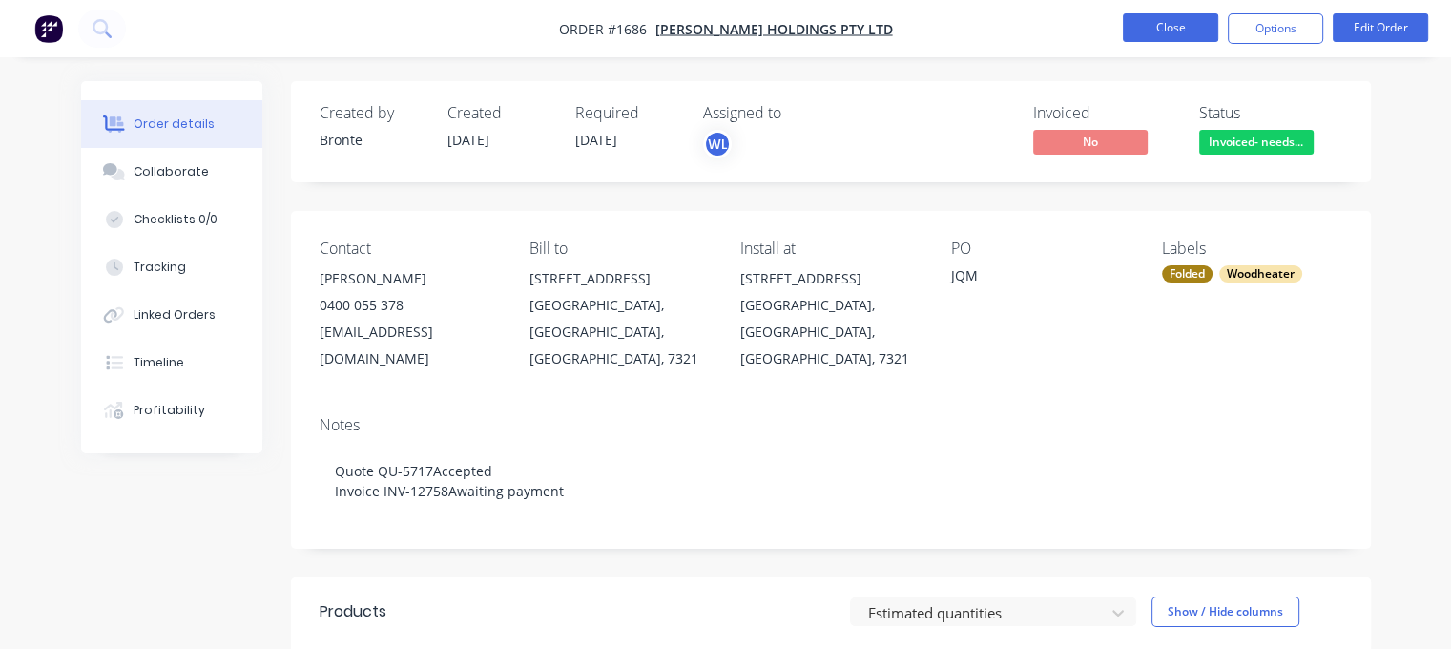
click at [1162, 30] on button "Close" at bounding box center [1170, 27] width 95 height 29
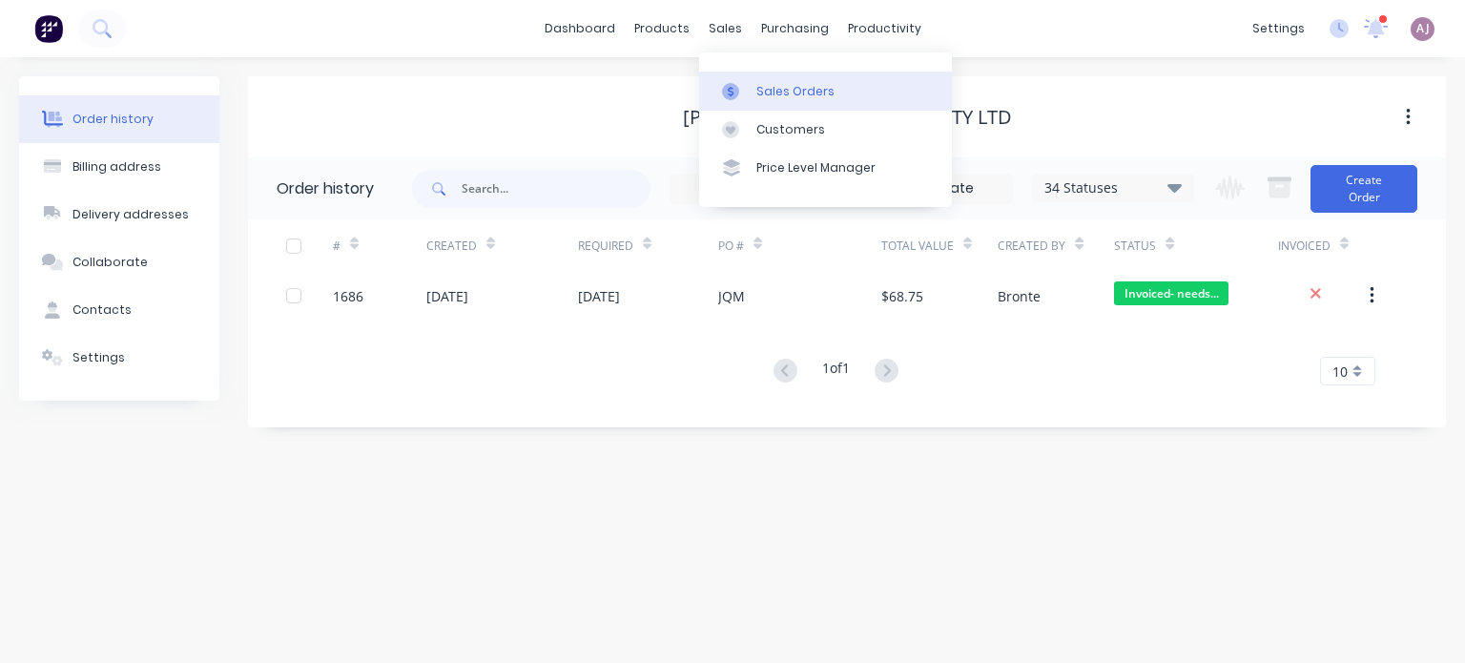
click at [767, 91] on div "Sales Orders" at bounding box center [795, 91] width 78 height 17
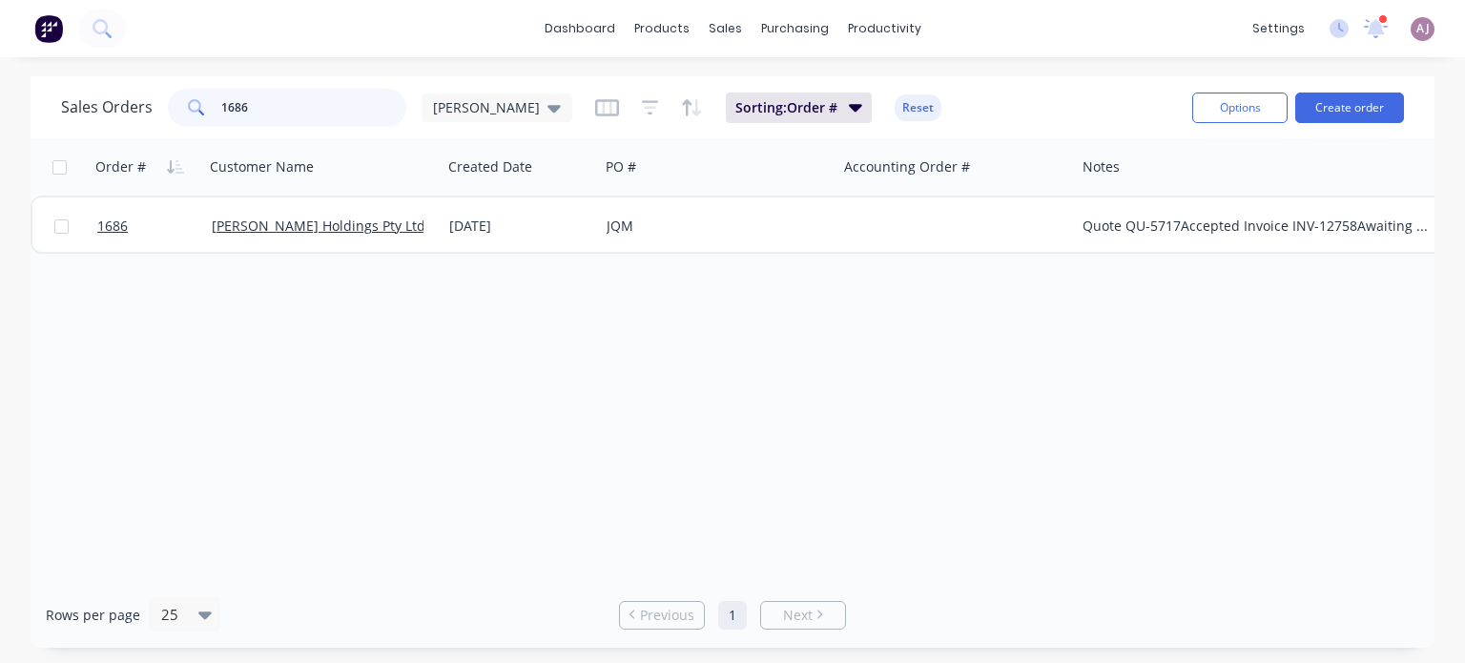
click at [255, 112] on input "1686" at bounding box center [314, 108] width 186 height 38
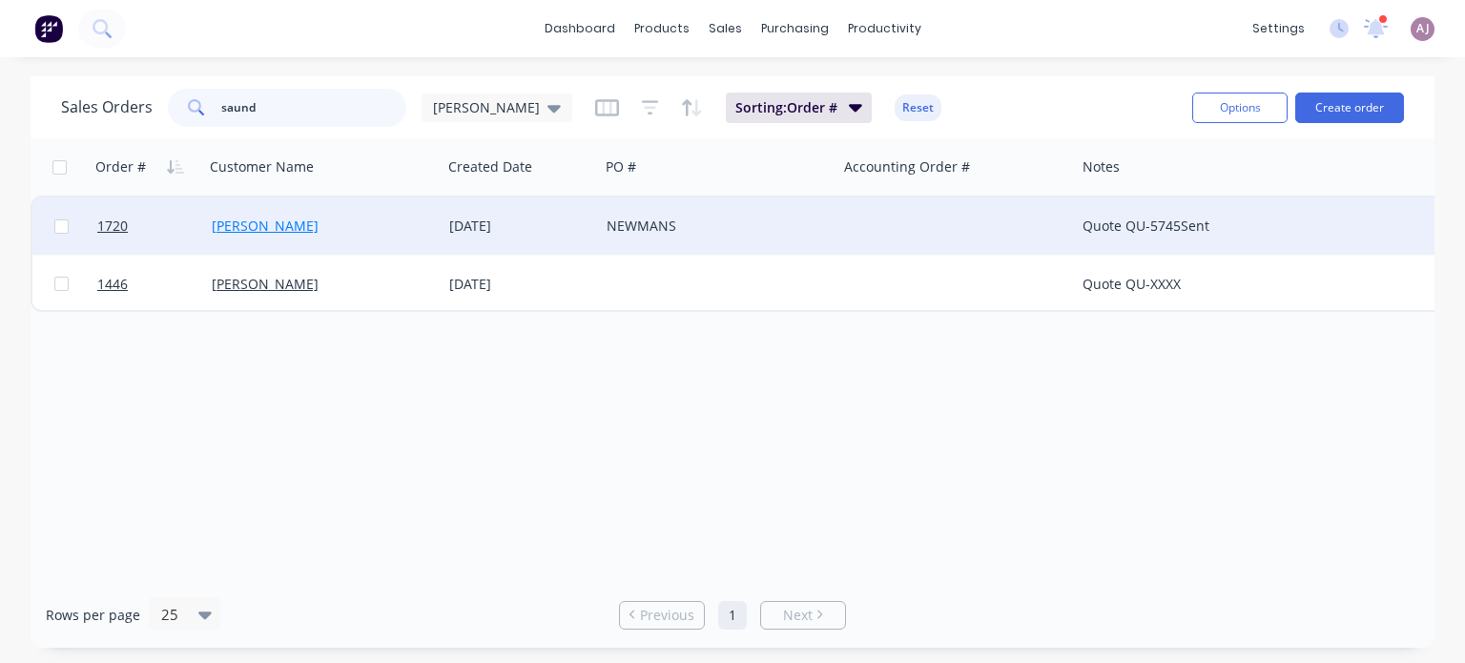
type input "saund"
click at [257, 222] on link "[PERSON_NAME]" at bounding box center [265, 226] width 107 height 18
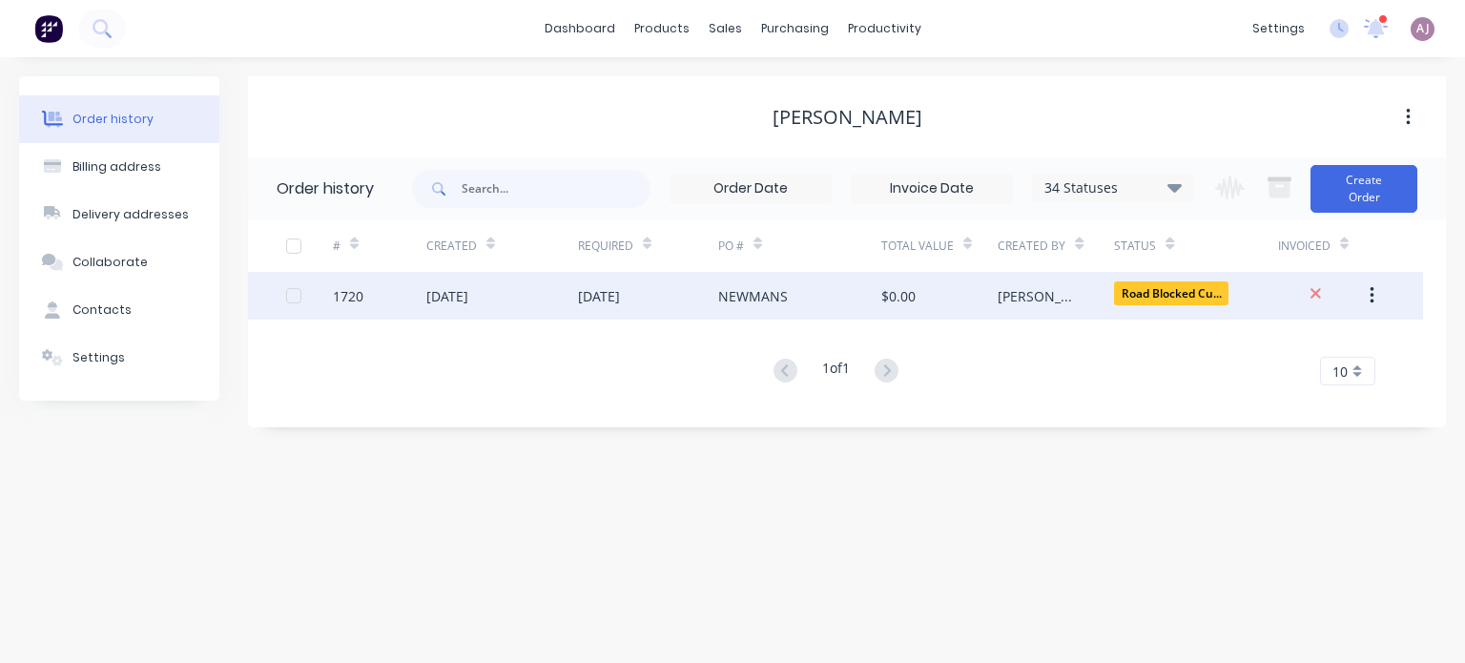
click at [449, 294] on div "29 Sep 2025" at bounding box center [447, 296] width 42 height 20
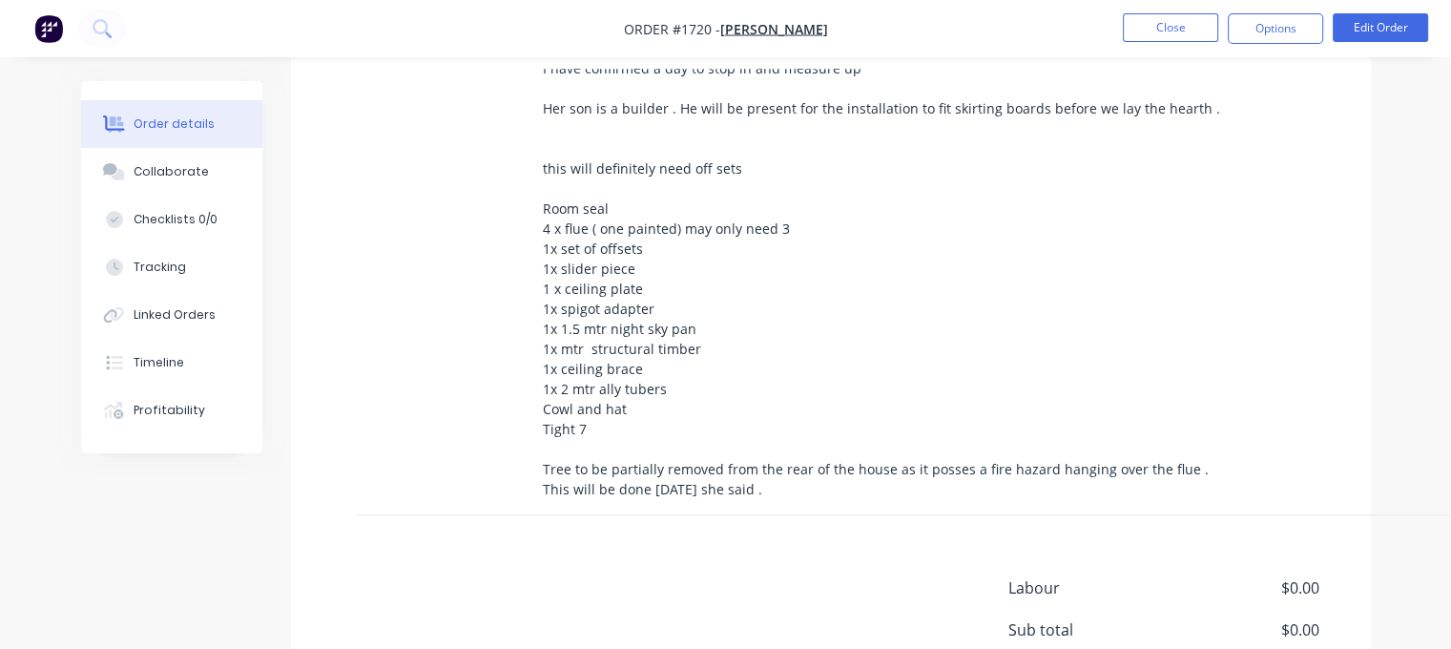
scroll to position [1049, 0]
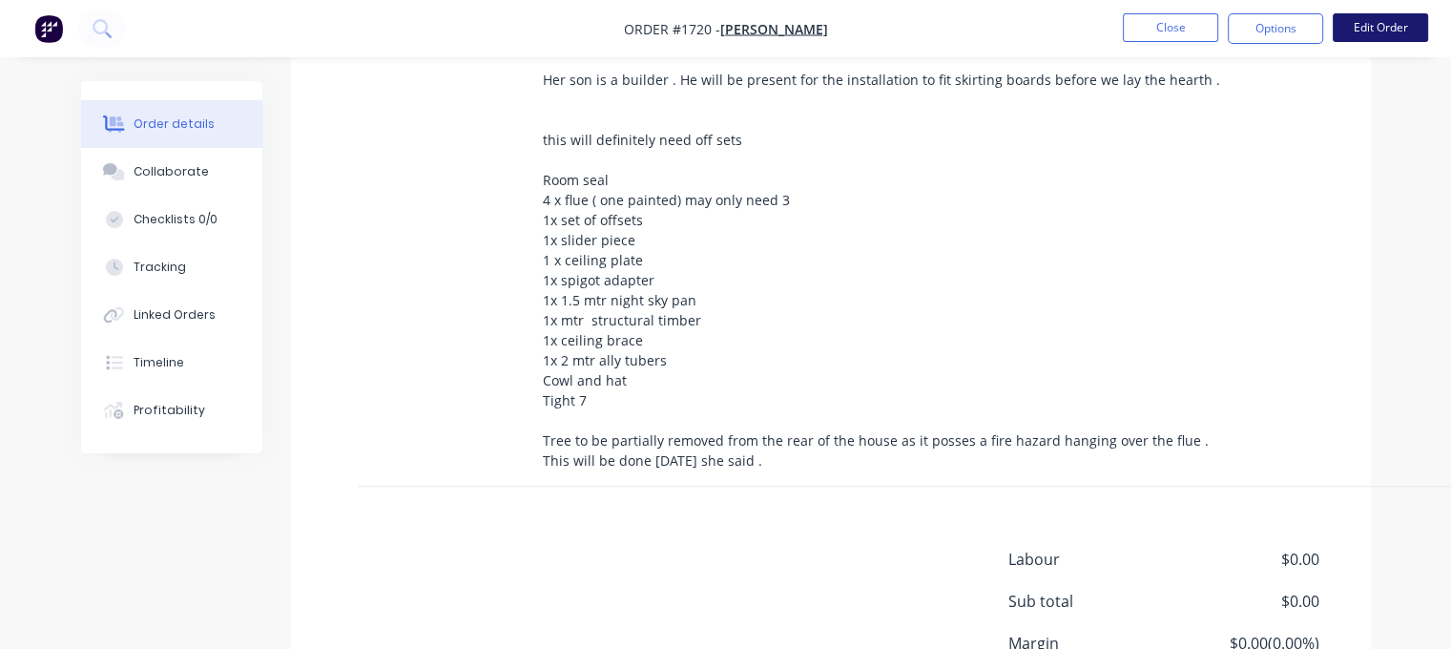
click at [1385, 28] on button "Edit Order" at bounding box center [1379, 27] width 95 height 29
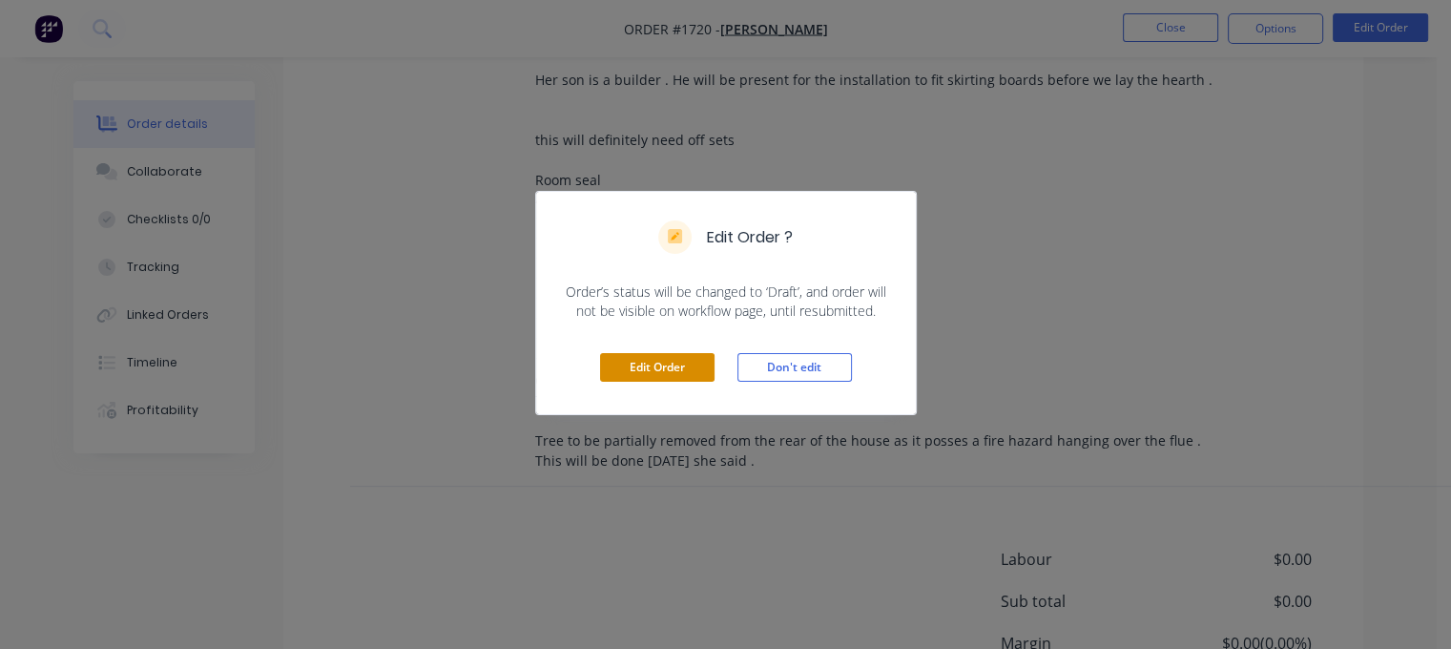
click at [655, 365] on button "Edit Order" at bounding box center [657, 367] width 114 height 29
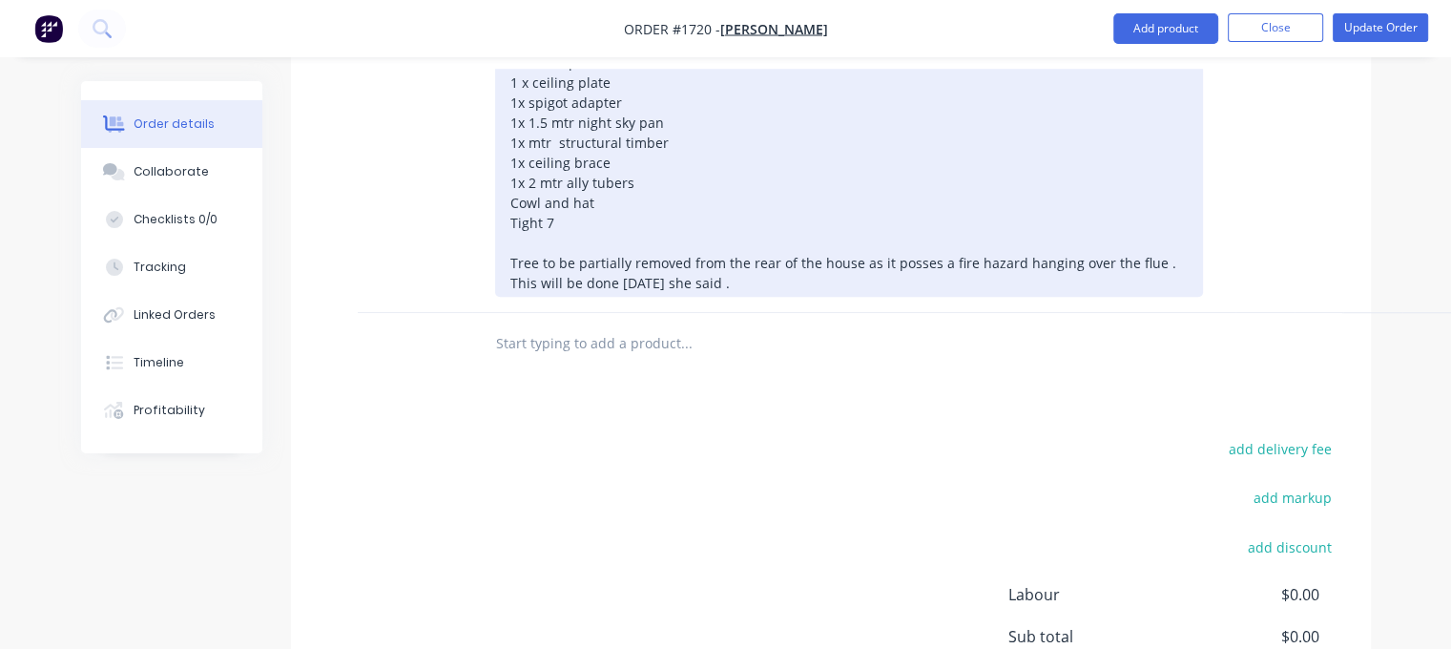
scroll to position [1240, 0]
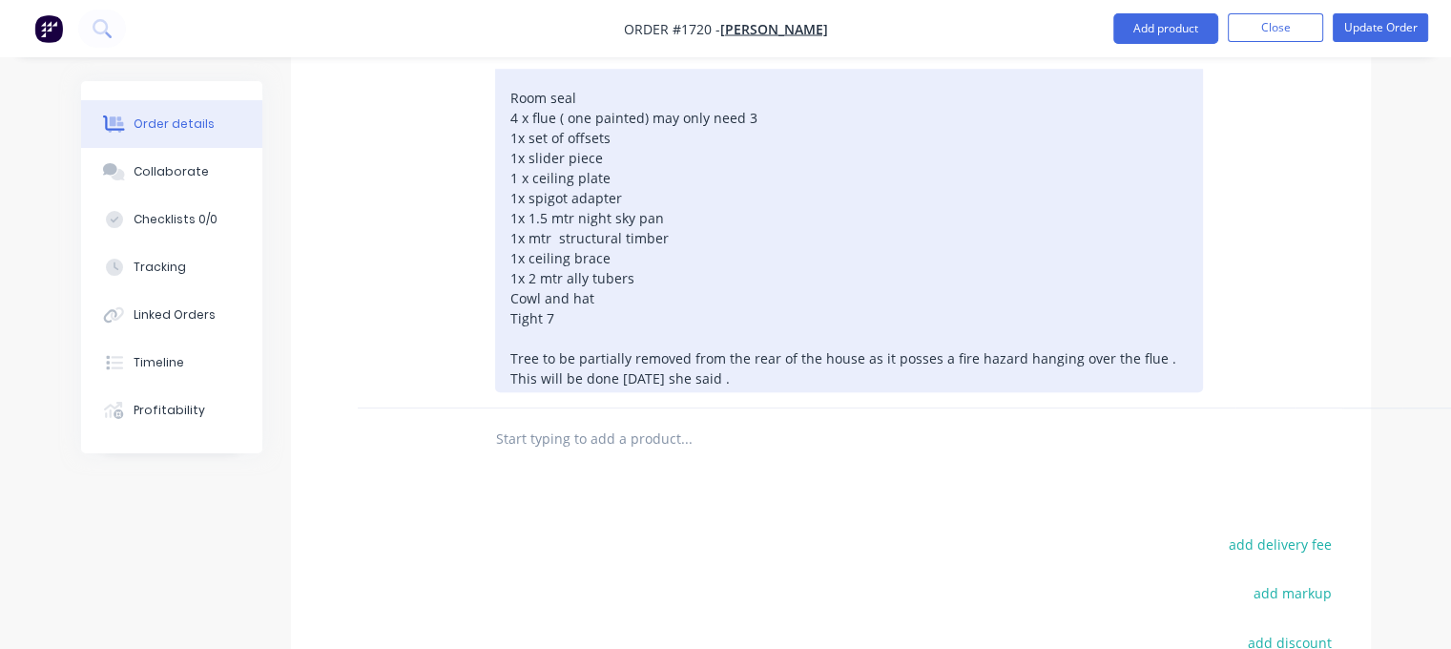
click at [668, 206] on div "I have confirmed a day to stop in and measure up Her son is a builder . He will…" at bounding box center [849, 168] width 708 height 448
click at [677, 167] on div "I have confirmed a day to stop in and measure up Her son is a builder . He will…" at bounding box center [849, 168] width 708 height 448
click at [710, 139] on div "I have confirmed a day to stop in and measure up Her son is a builder . He will…" at bounding box center [849, 168] width 708 height 448
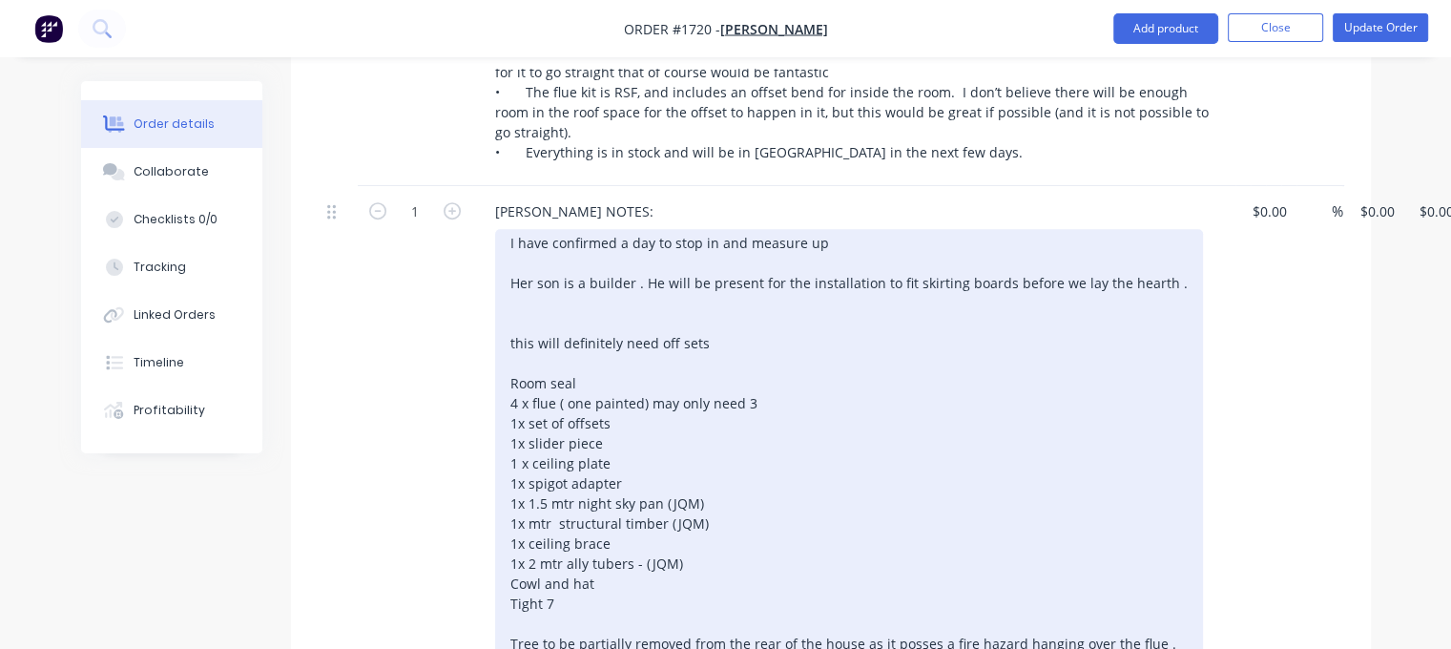
scroll to position [954, 0]
click at [618, 232] on div "I have confirmed a day to stop in and measure up Her son is a builder . He will…" at bounding box center [849, 454] width 708 height 448
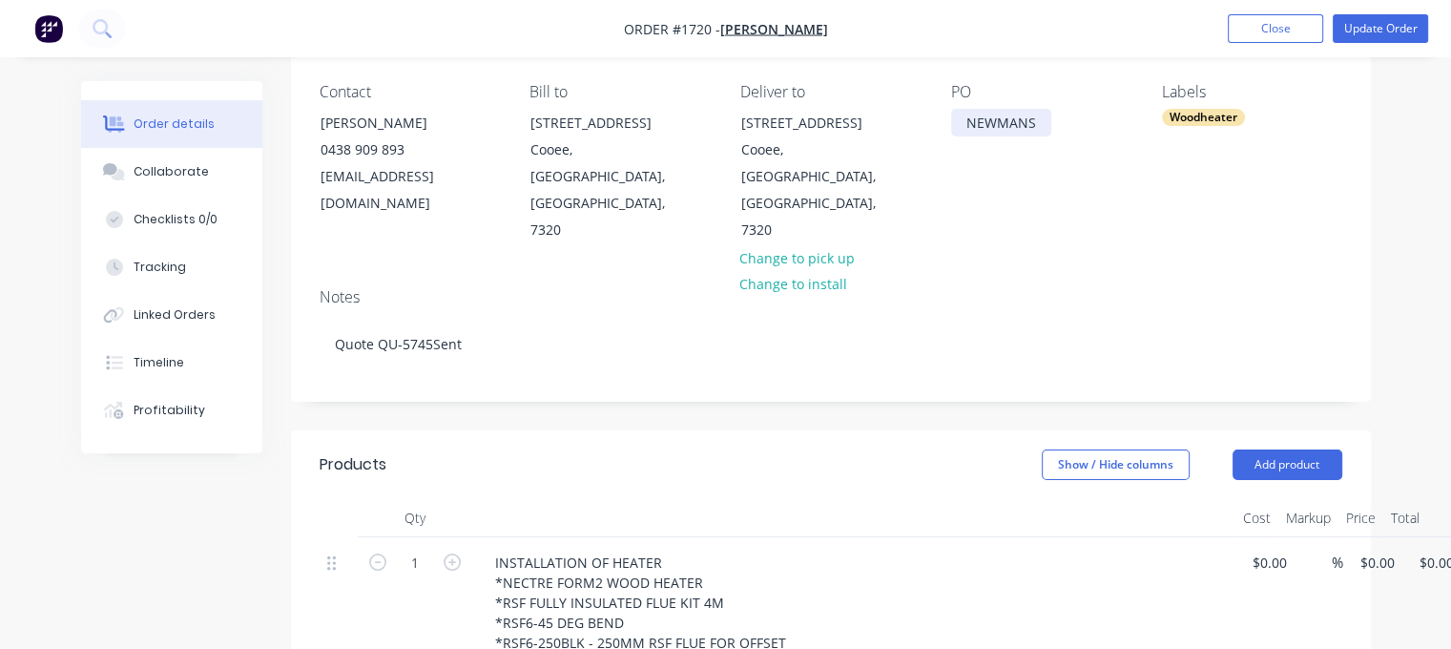
scroll to position [0, 0]
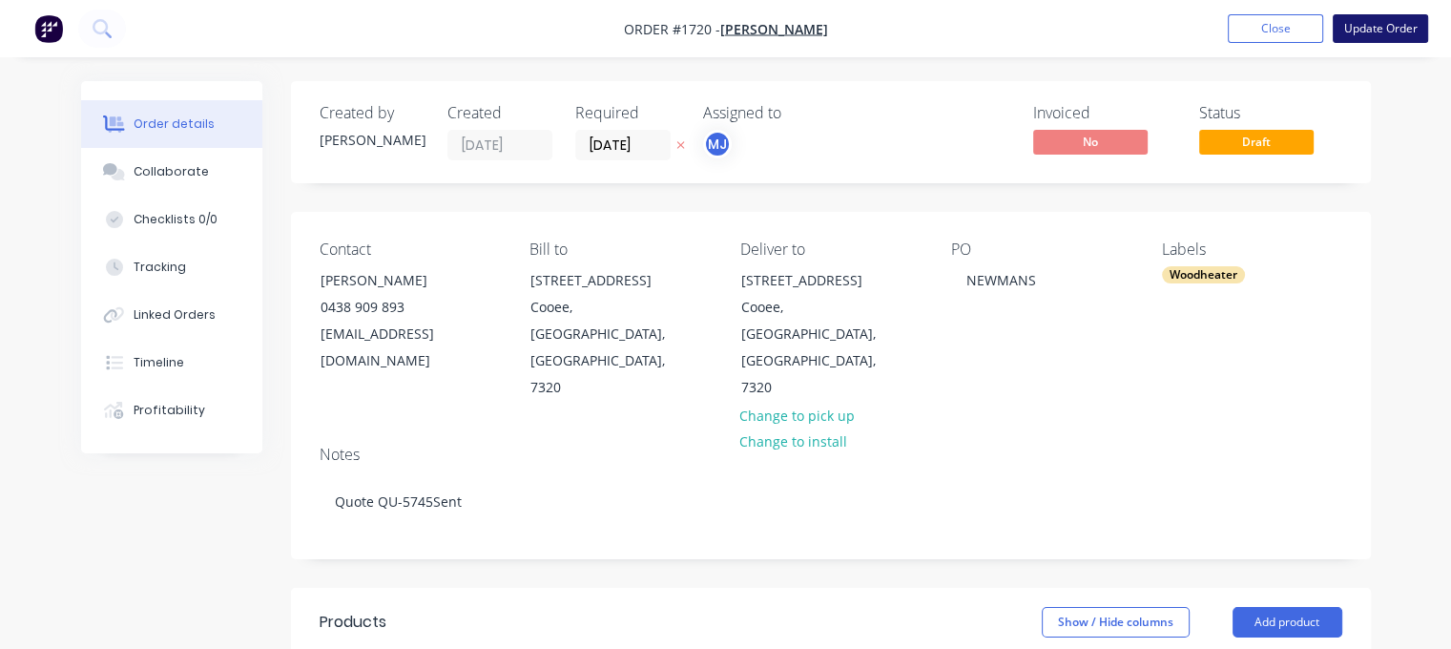
click at [1394, 27] on button "Update Order" at bounding box center [1379, 28] width 95 height 29
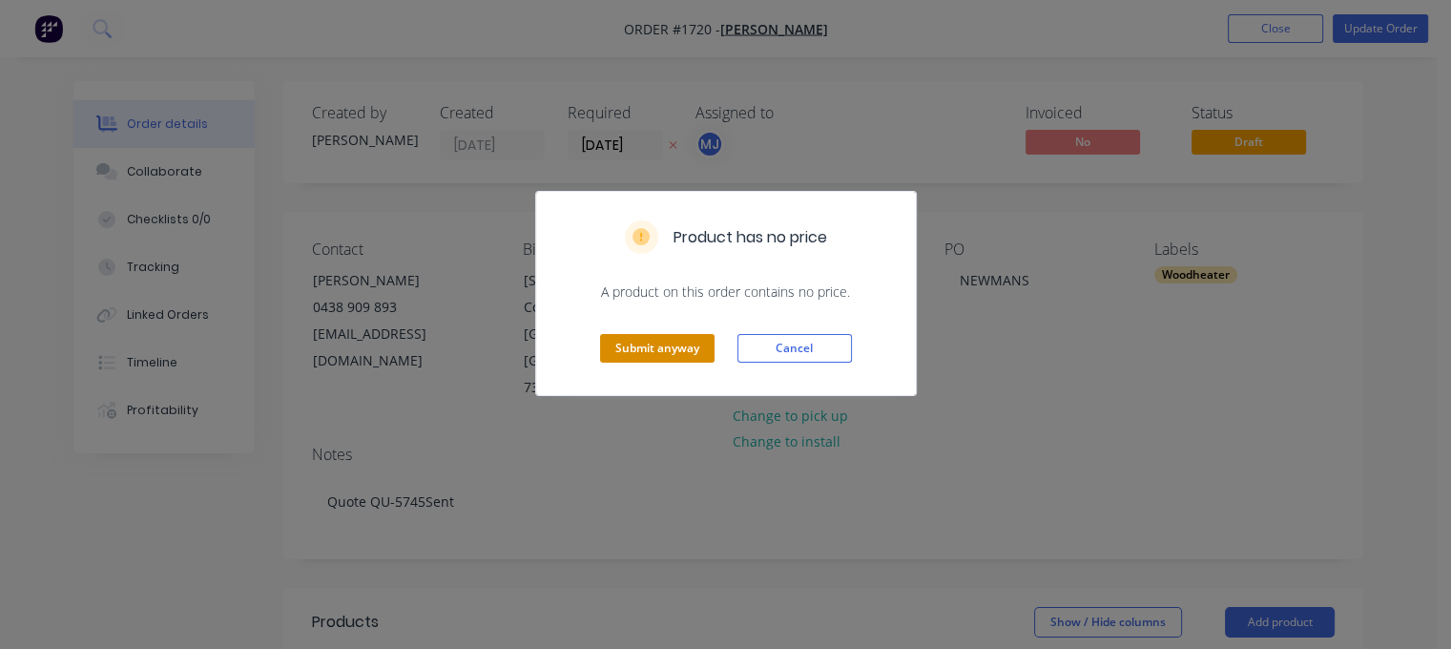
click at [660, 347] on button "Submit anyway" at bounding box center [657, 348] width 114 height 29
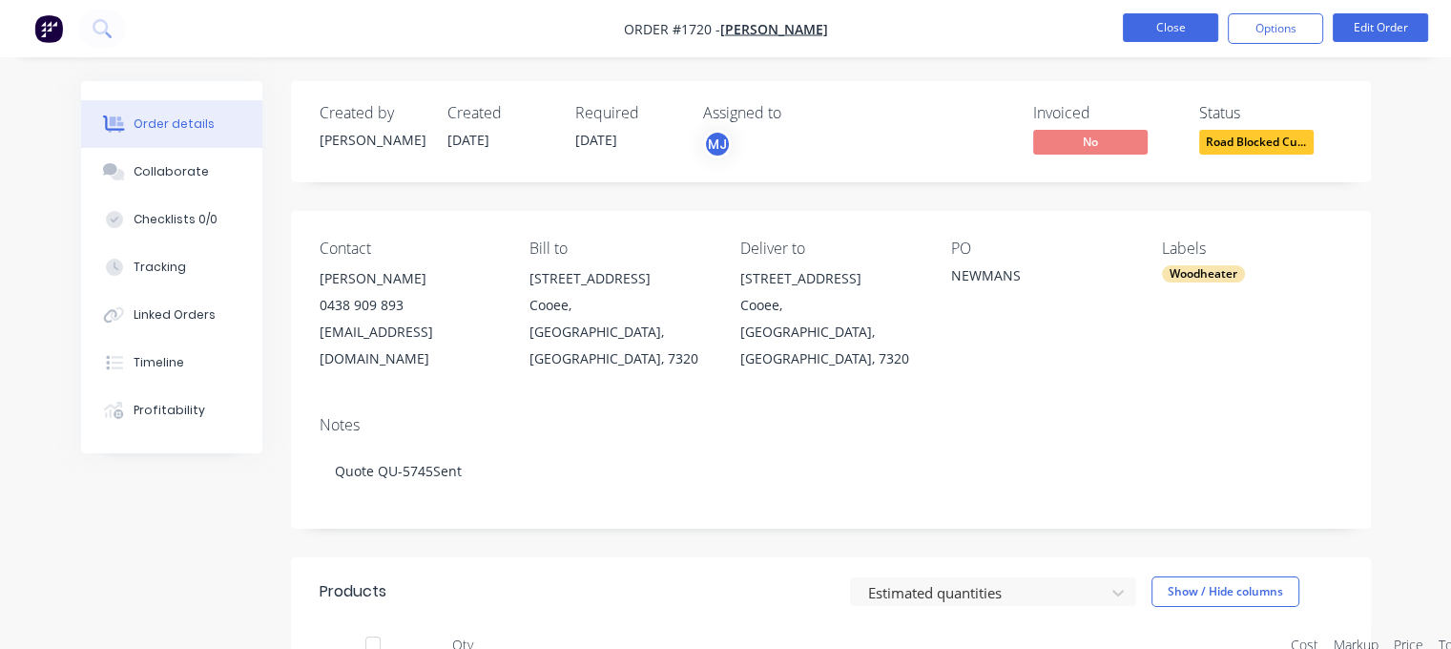
click at [1174, 26] on button "Close" at bounding box center [1170, 27] width 95 height 29
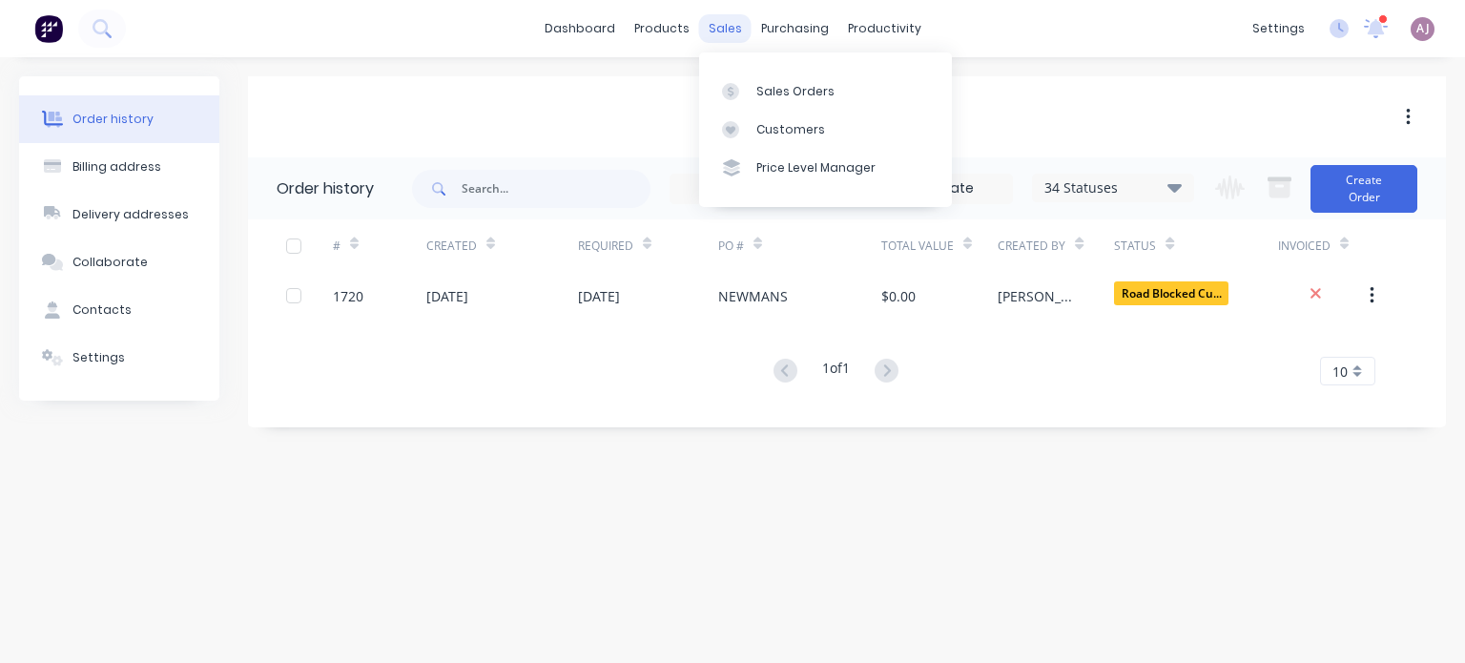
click at [735, 21] on div "sales" at bounding box center [725, 28] width 52 height 29
click at [742, 83] on div at bounding box center [736, 91] width 29 height 17
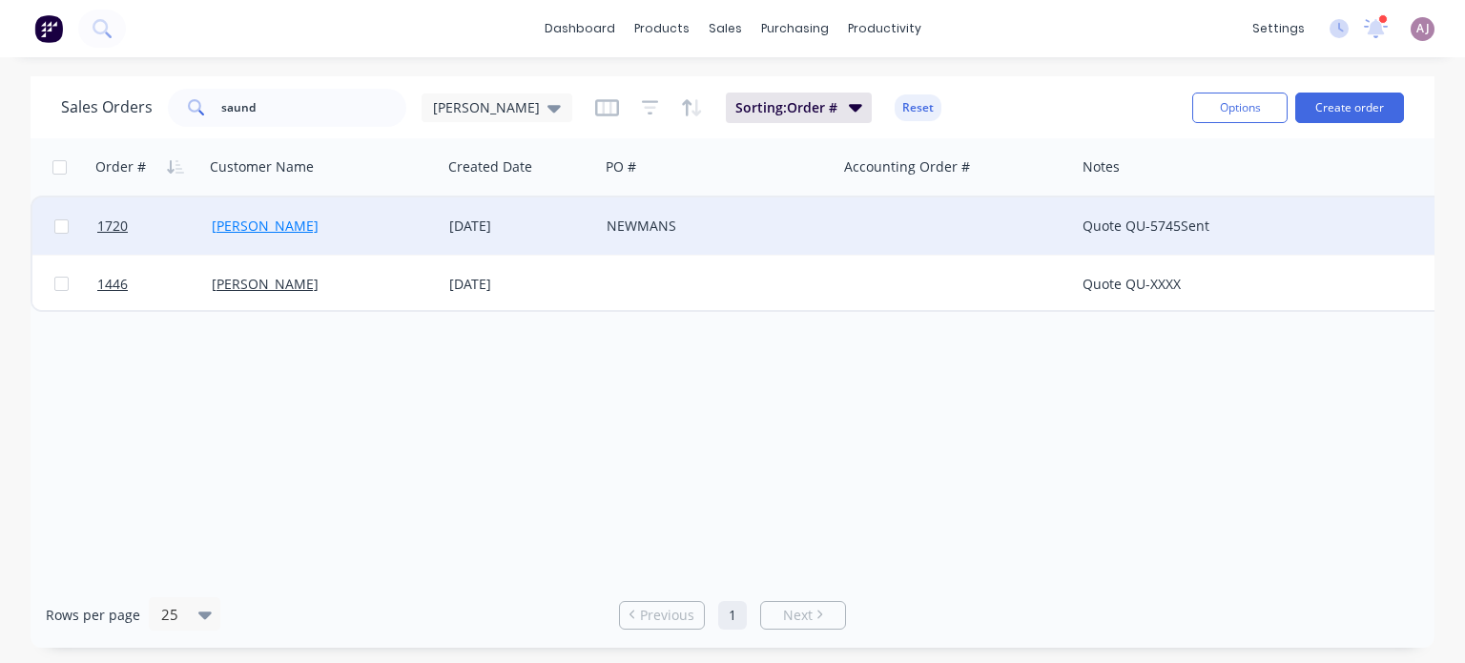
click at [245, 217] on link "[PERSON_NAME]" at bounding box center [265, 226] width 107 height 18
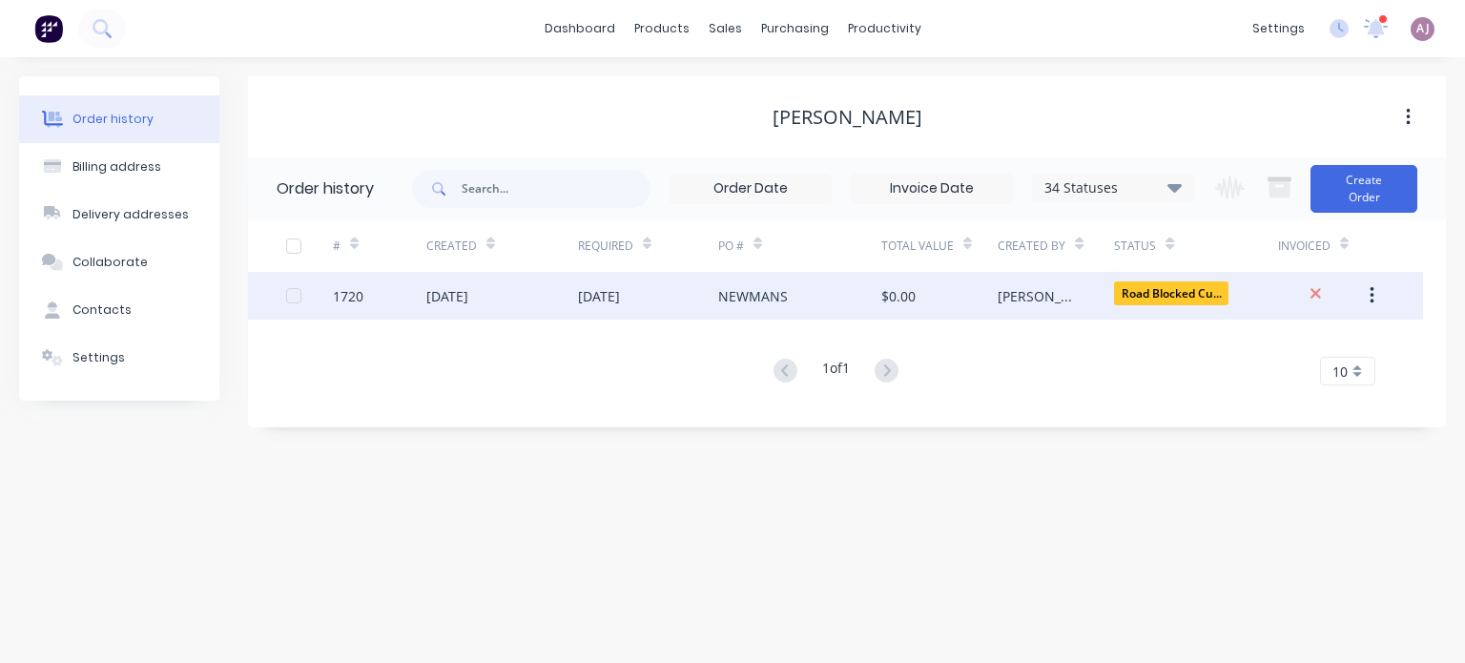
click at [817, 298] on div "NEWMANS" at bounding box center [799, 296] width 163 height 48
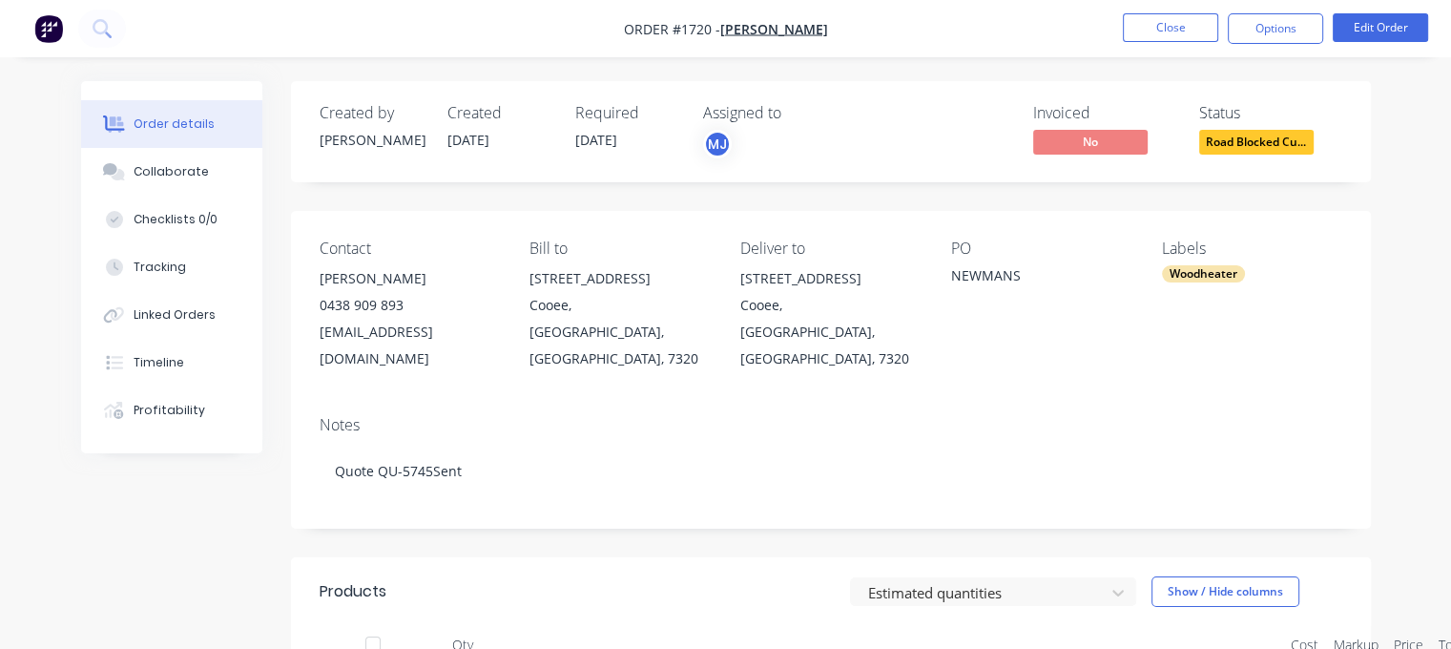
click at [1366, 45] on nav "Order #1720 - Sue Howard Close Options Edit Order" at bounding box center [725, 28] width 1451 height 57
click at [1374, 29] on button "Edit Order" at bounding box center [1379, 27] width 95 height 29
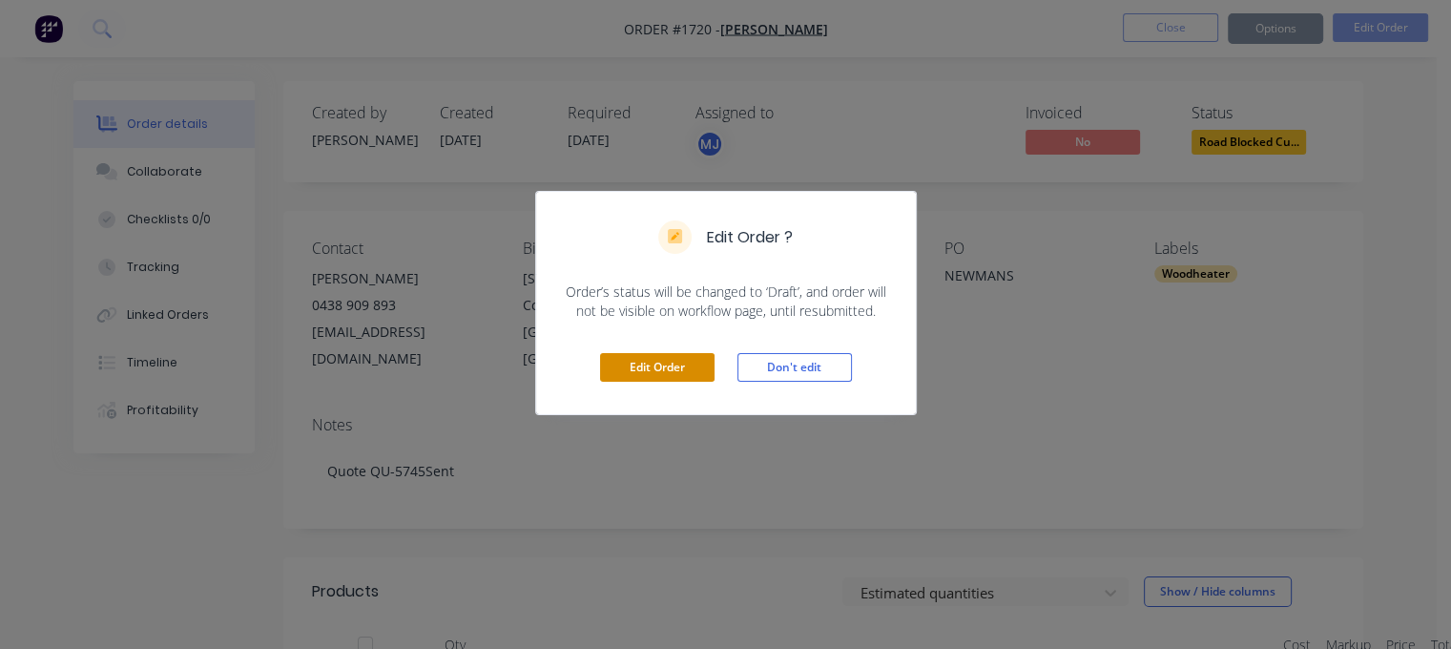
click at [664, 369] on button "Edit Order" at bounding box center [657, 367] width 114 height 29
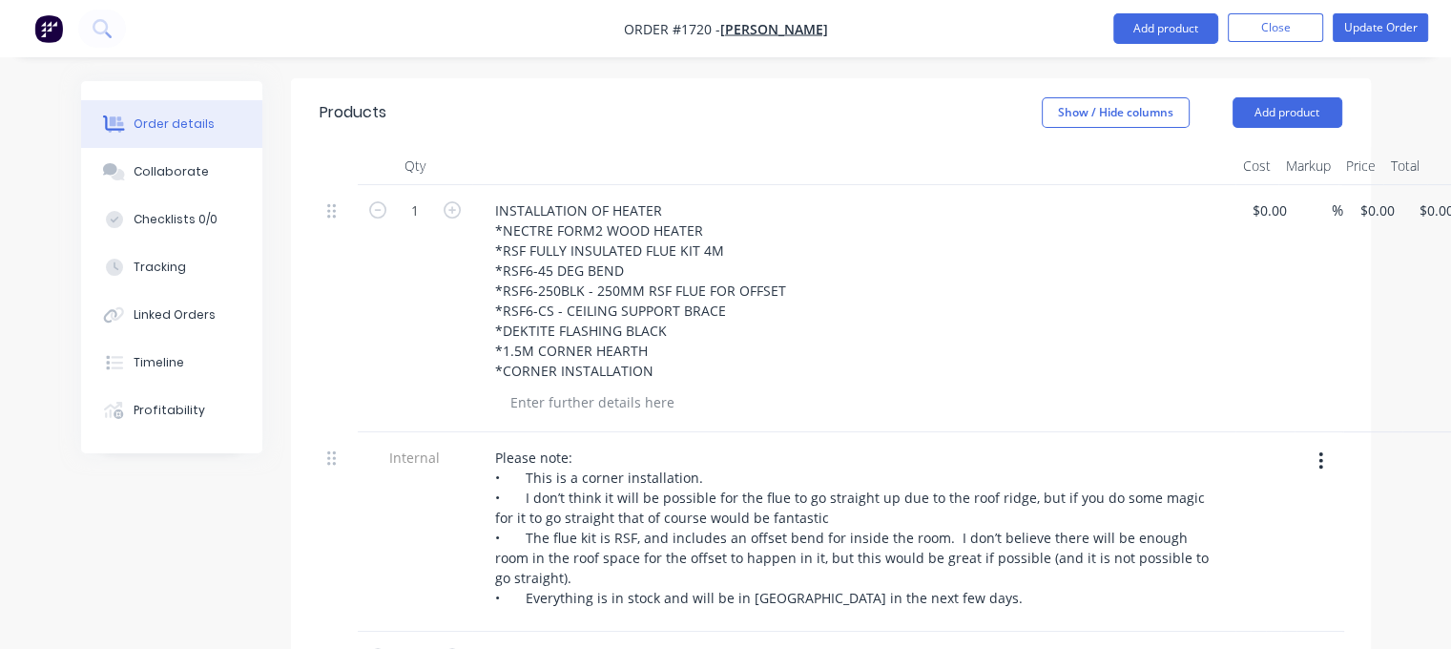
scroll to position [477, 0]
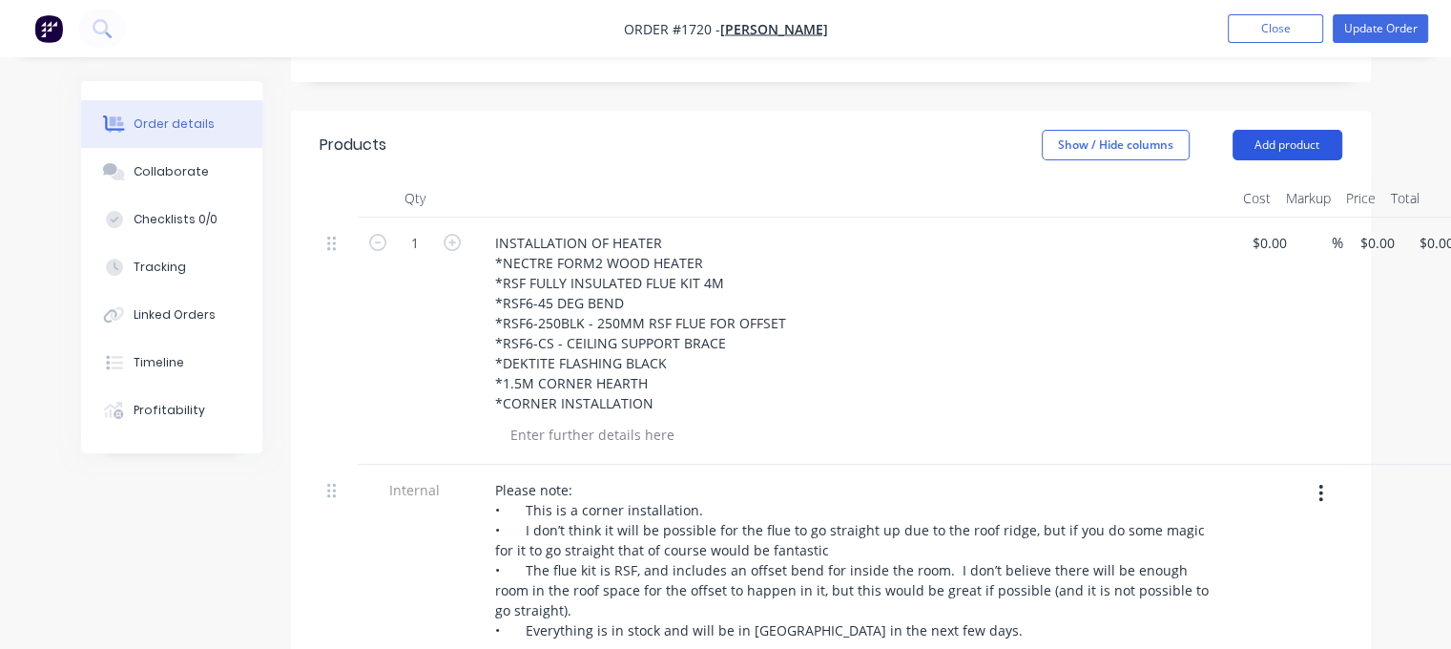
click at [1297, 130] on button "Add product" at bounding box center [1287, 145] width 110 height 31
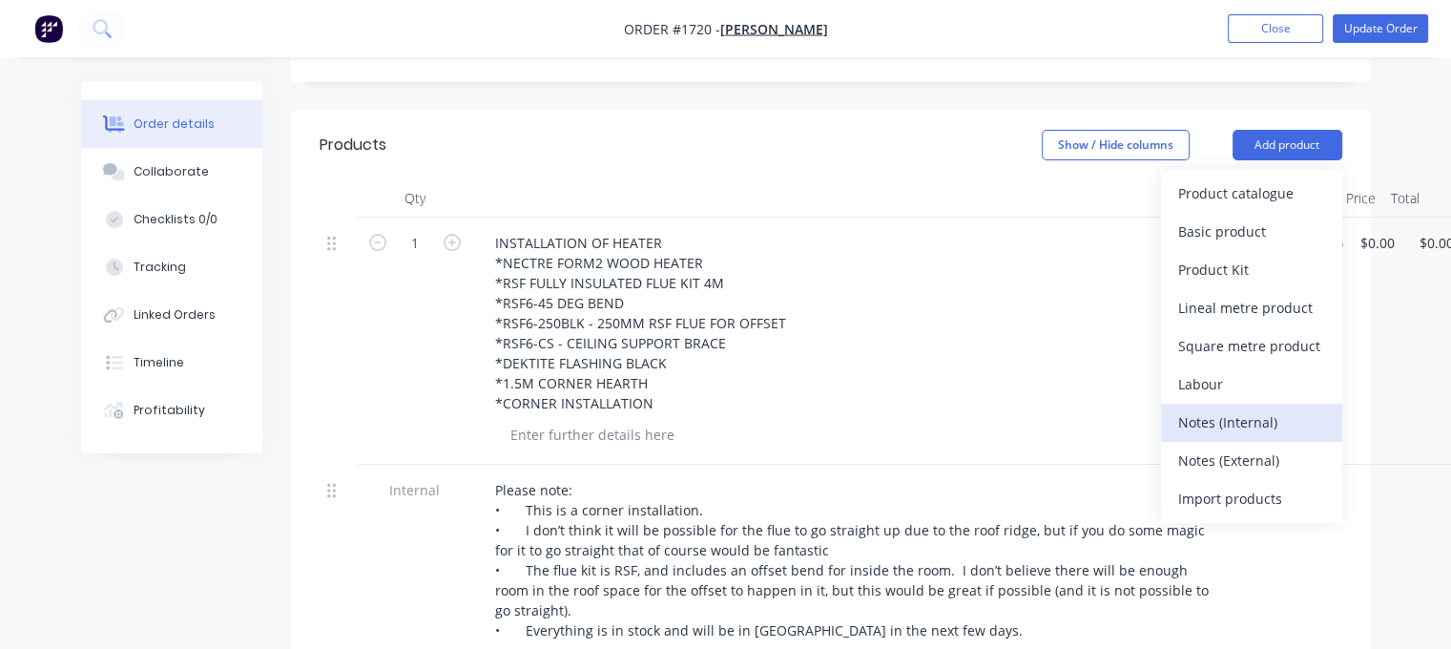
click at [1251, 408] on div "Notes (Internal)" at bounding box center [1251, 422] width 147 height 28
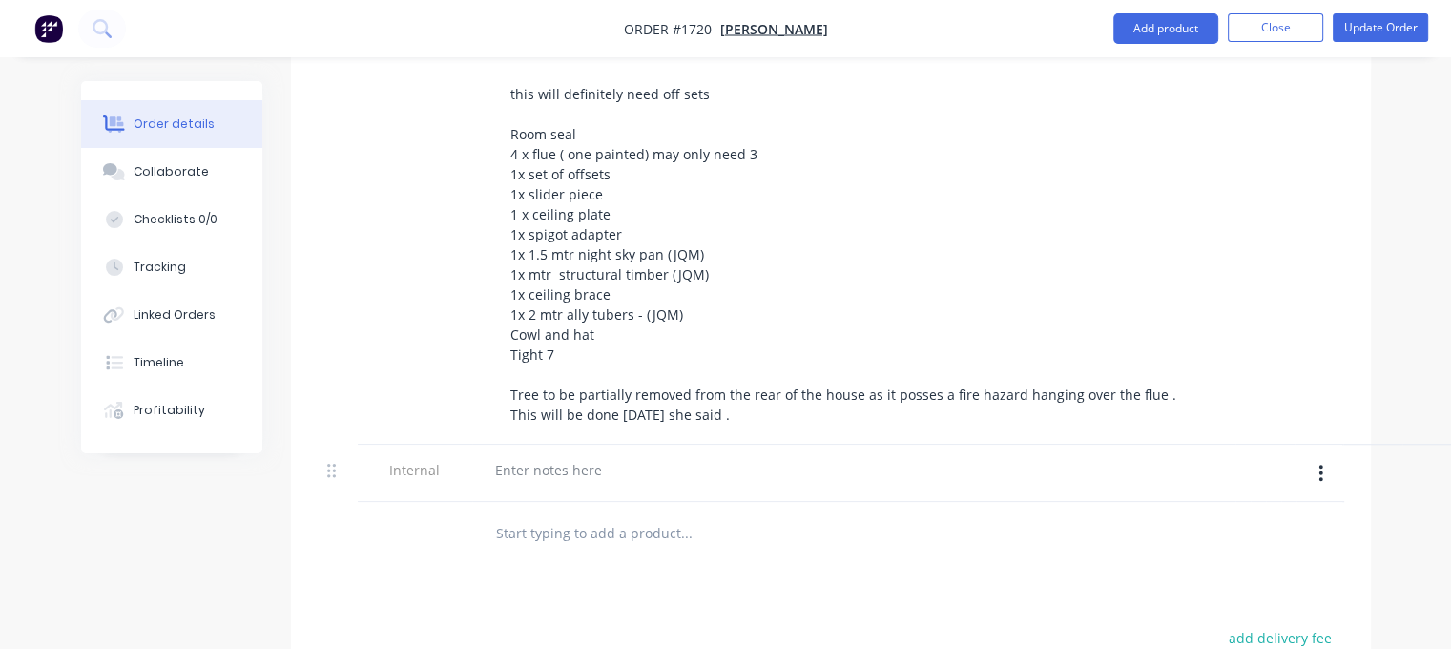
scroll to position [1335, 0]
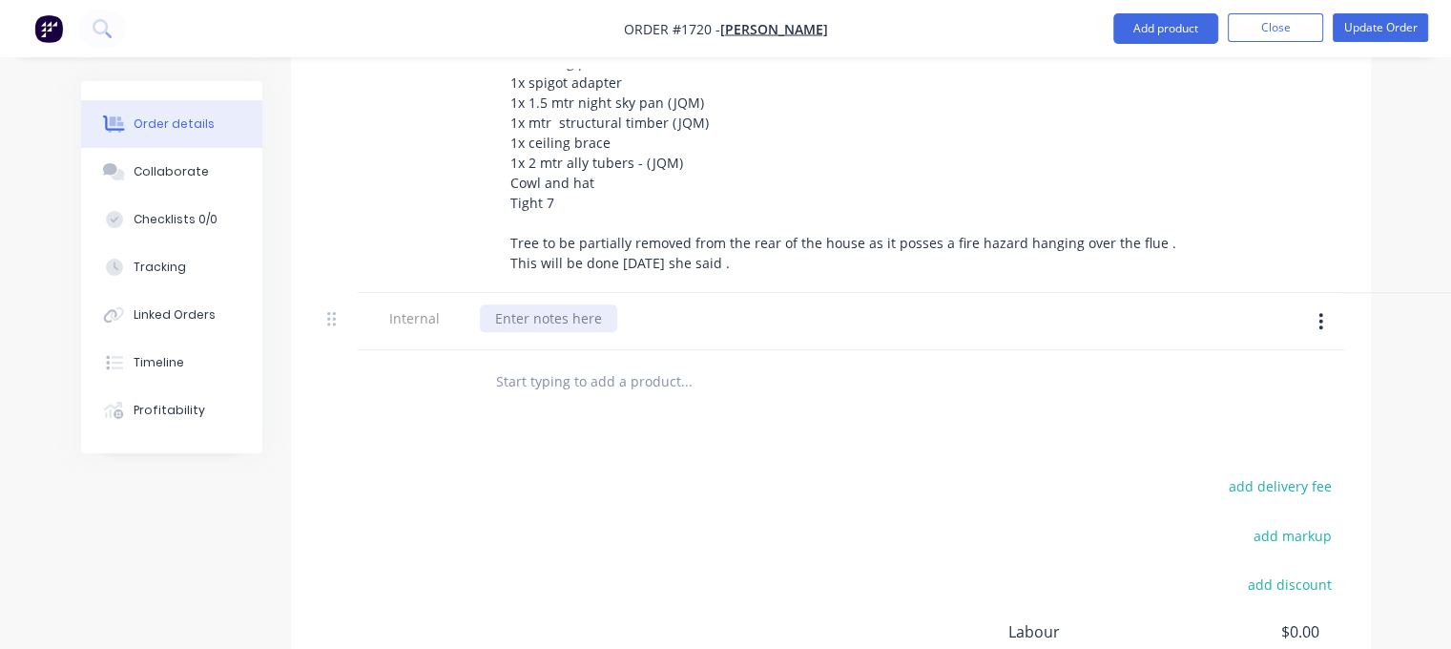
click at [504, 304] on div at bounding box center [548, 318] width 137 height 28
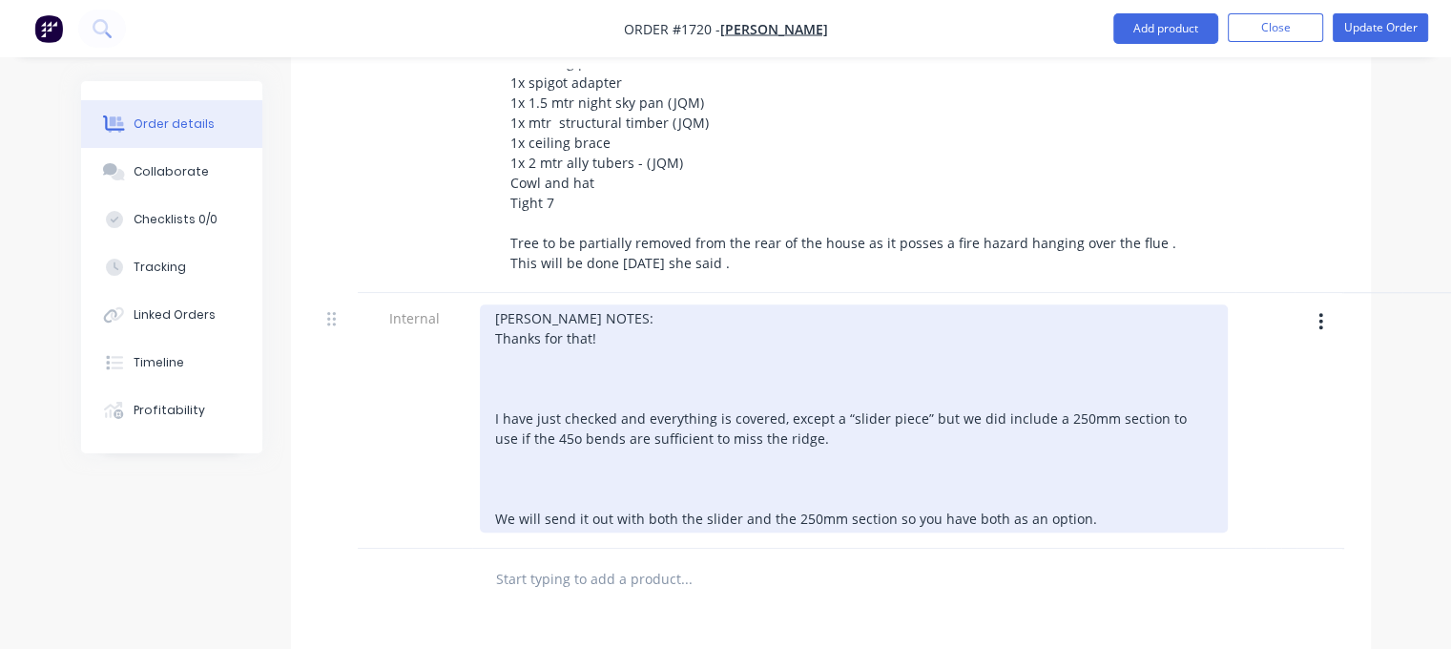
click at [571, 304] on div "ANDREW NOTES: Thanks for that! I have just checked and everything is covered, e…" at bounding box center [854, 418] width 748 height 228
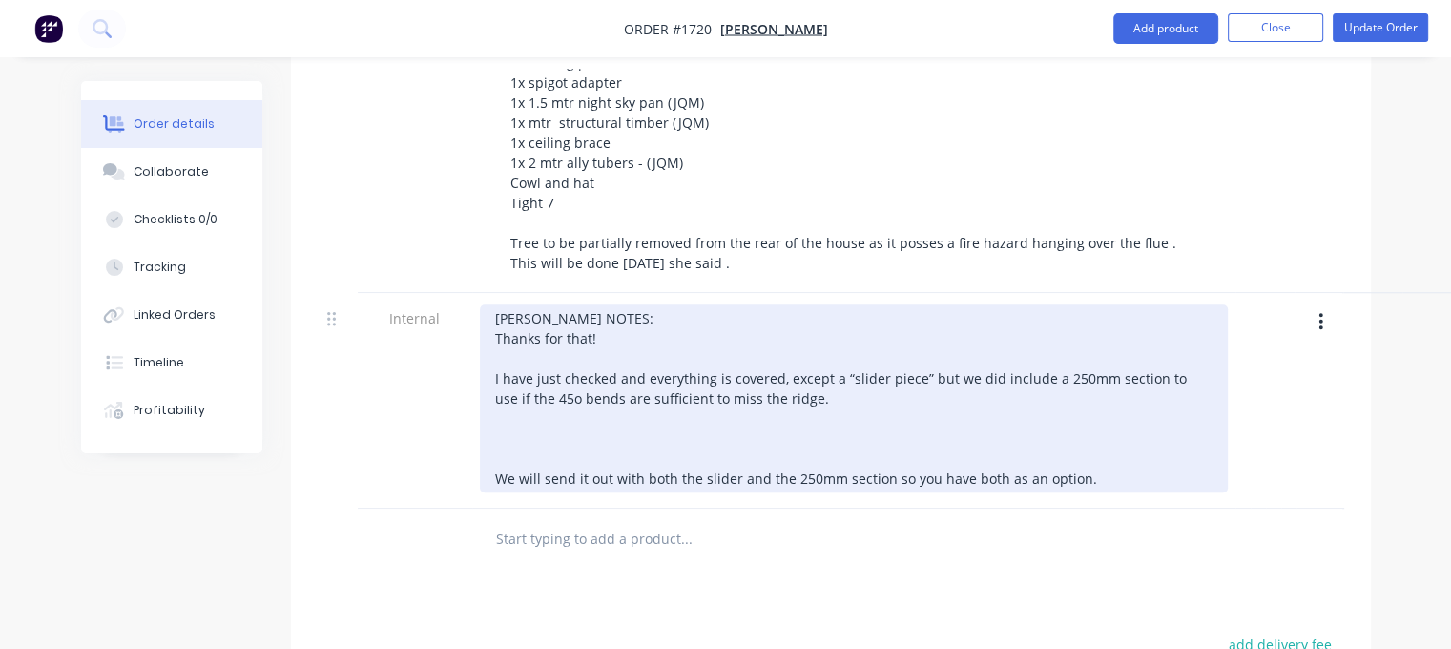
click at [649, 350] on div "ANDREW NOTES: Thanks for that! I have just checked and everything is covered, e…" at bounding box center [854, 398] width 748 height 188
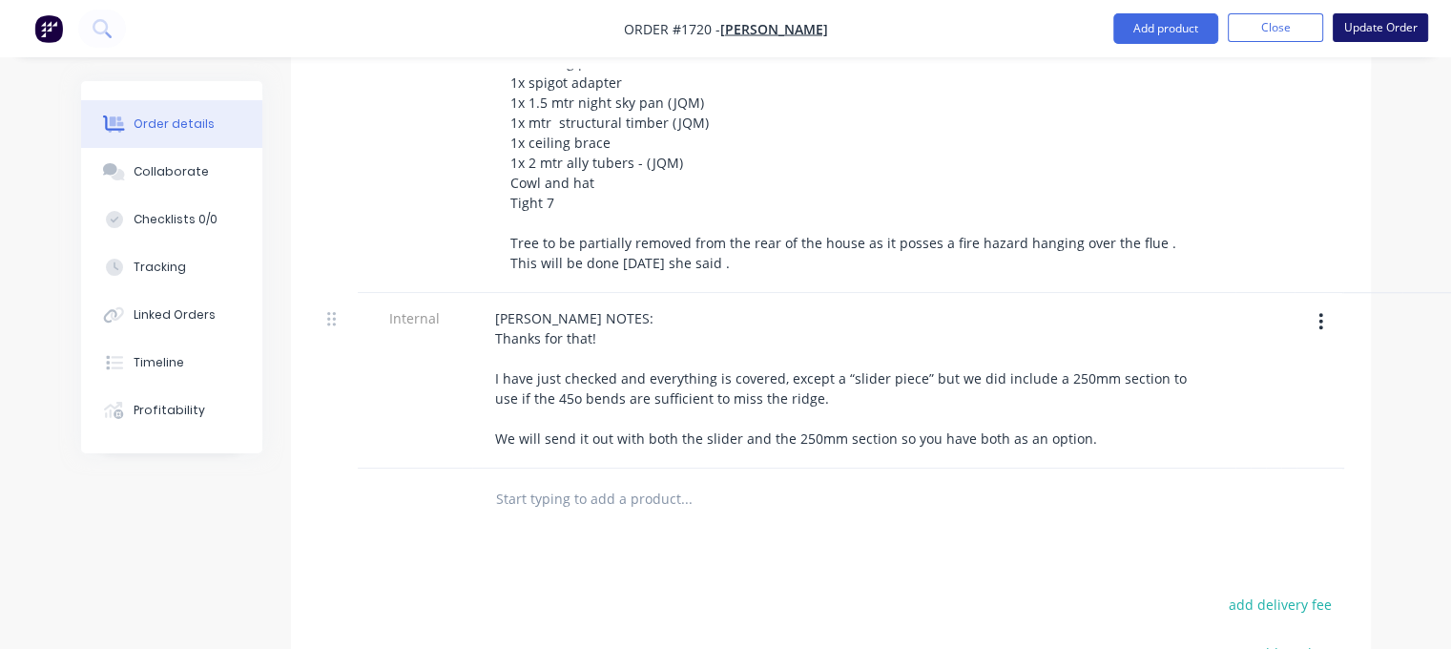
click at [1390, 14] on button "Update Order" at bounding box center [1379, 27] width 95 height 29
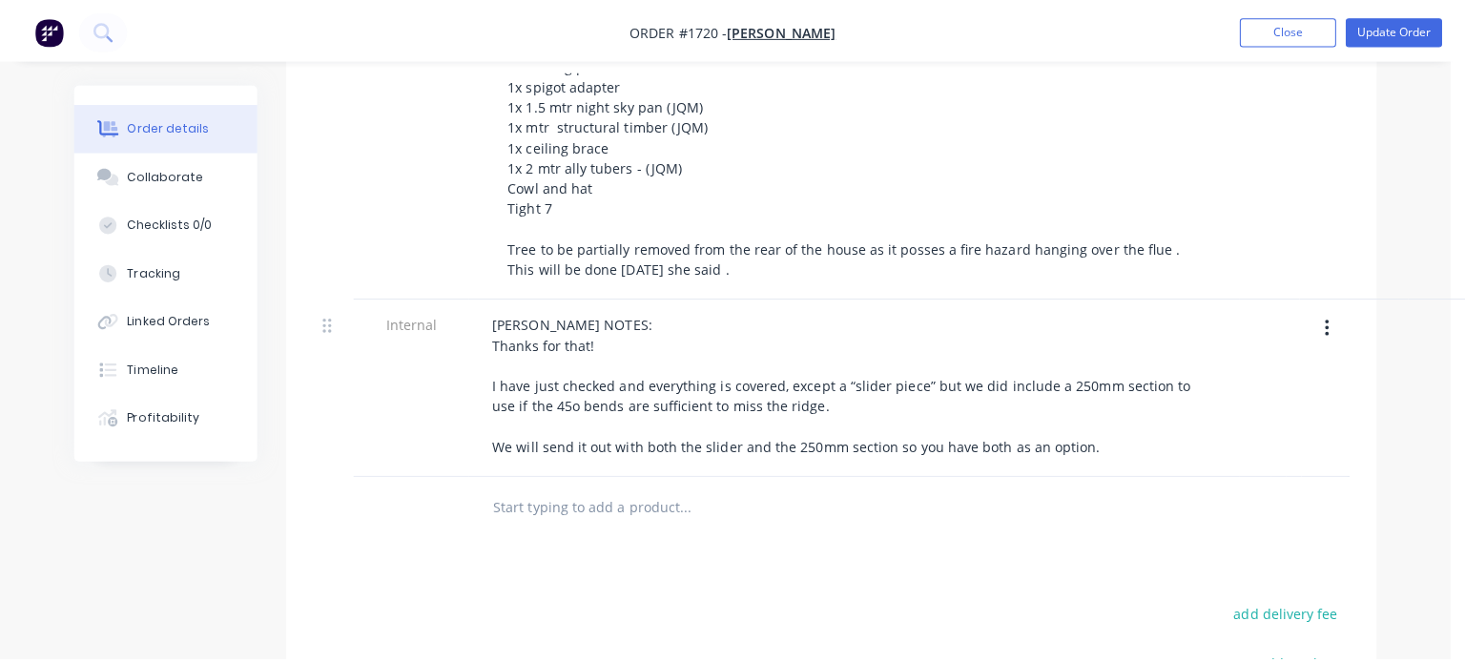
scroll to position [0, 0]
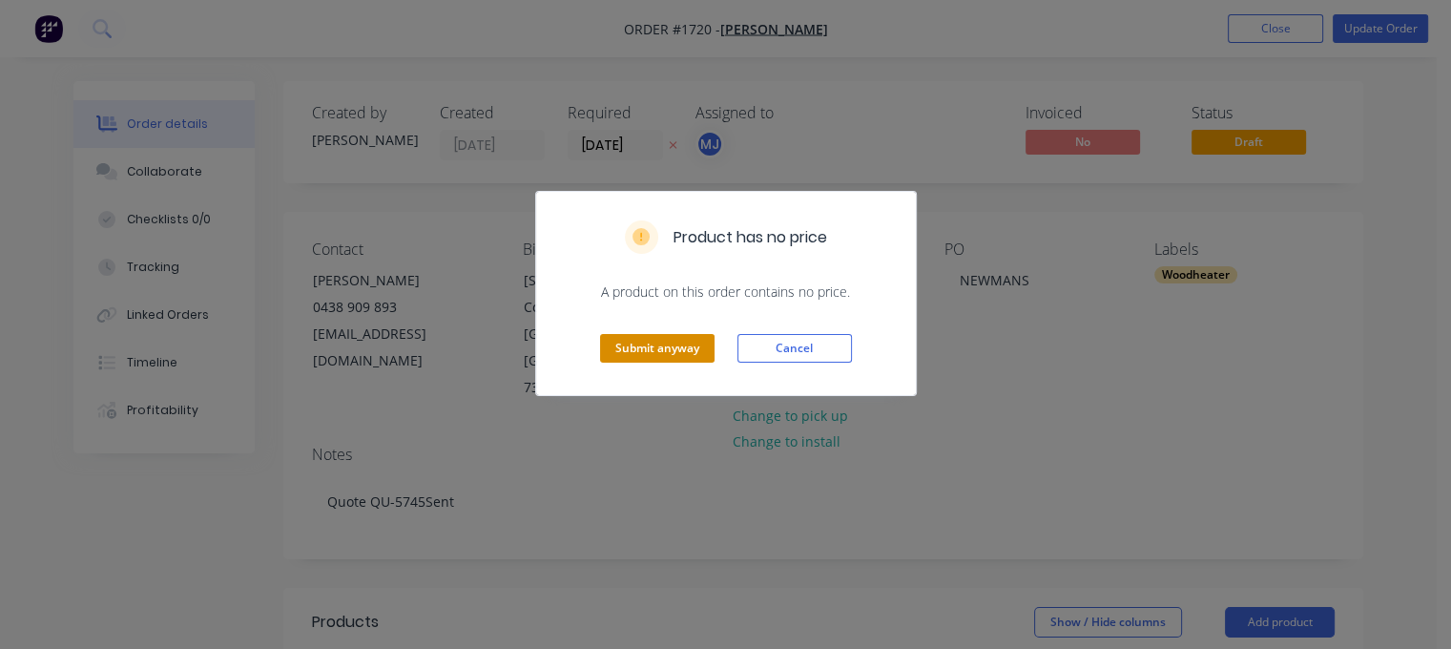
click at [643, 346] on button "Submit anyway" at bounding box center [657, 348] width 114 height 29
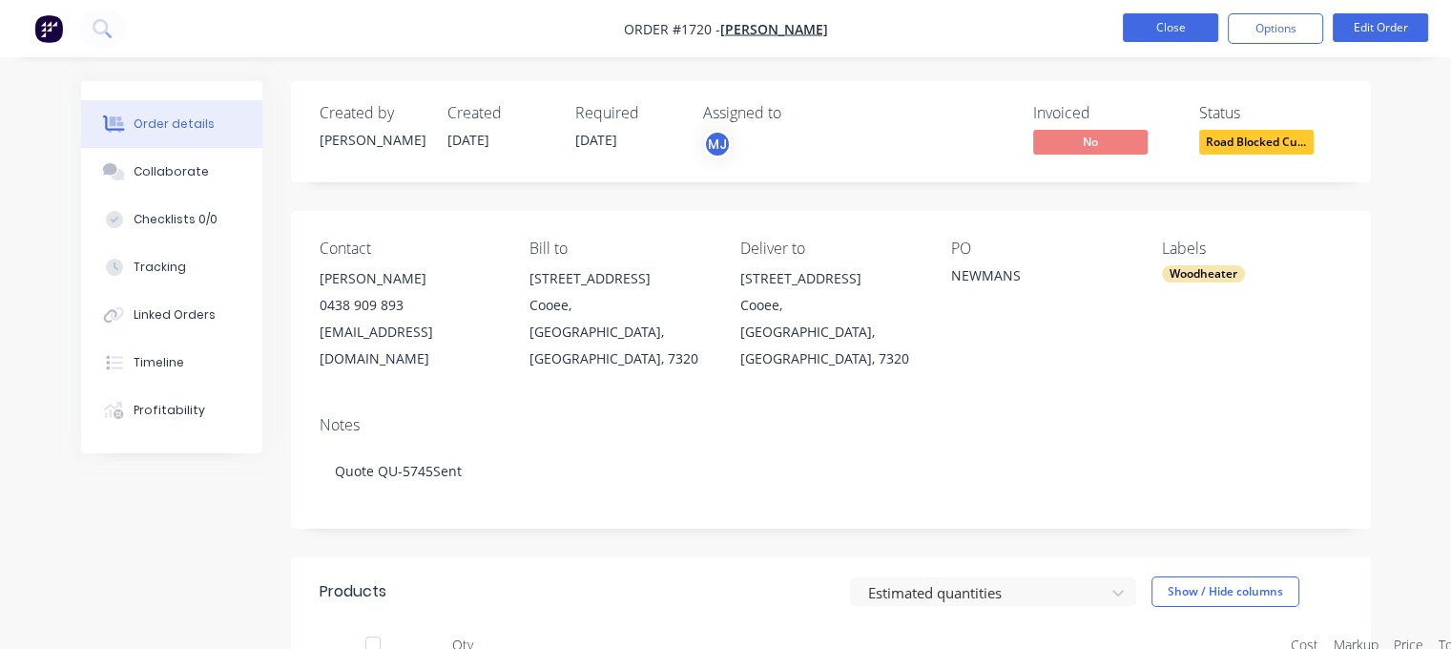
click at [1158, 29] on button "Close" at bounding box center [1170, 27] width 95 height 29
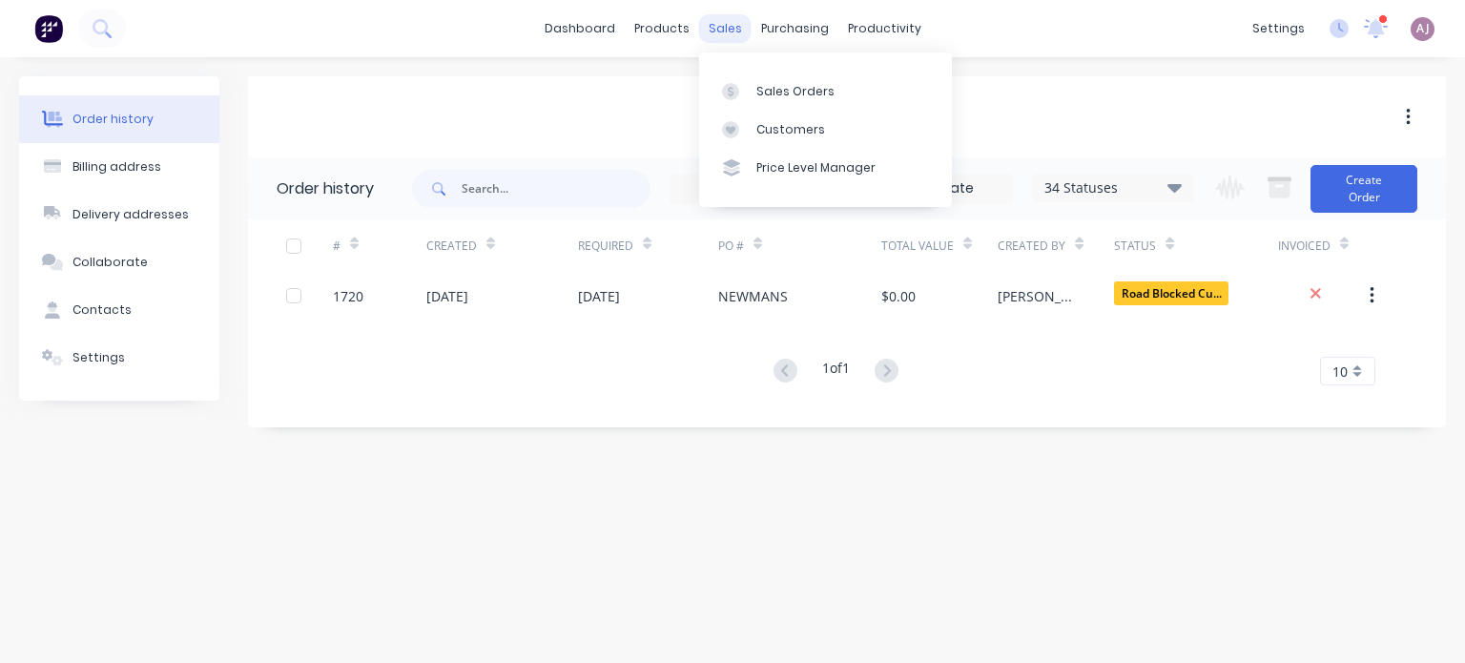
click at [710, 31] on div "sales" at bounding box center [725, 28] width 52 height 29
click at [754, 84] on link "Sales Orders" at bounding box center [825, 91] width 253 height 38
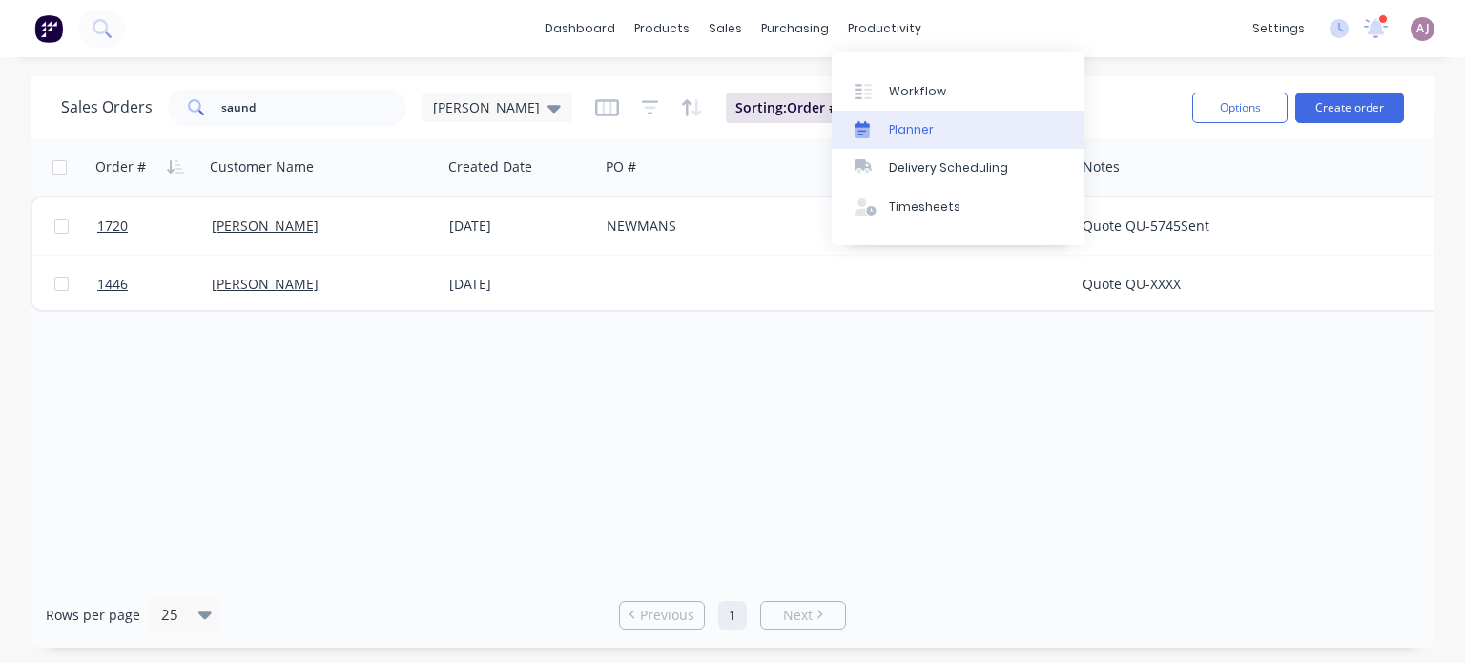
click at [889, 131] on div "Planner" at bounding box center [911, 129] width 45 height 17
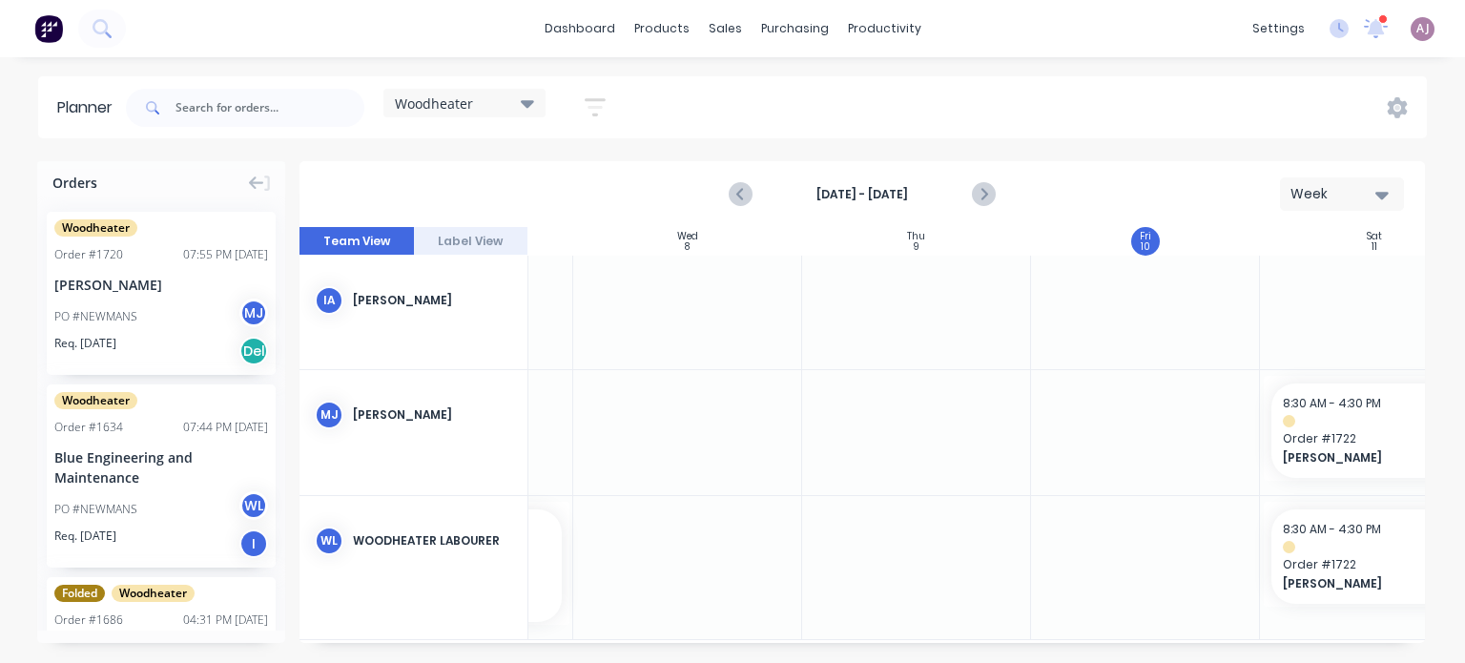
scroll to position [0, 713]
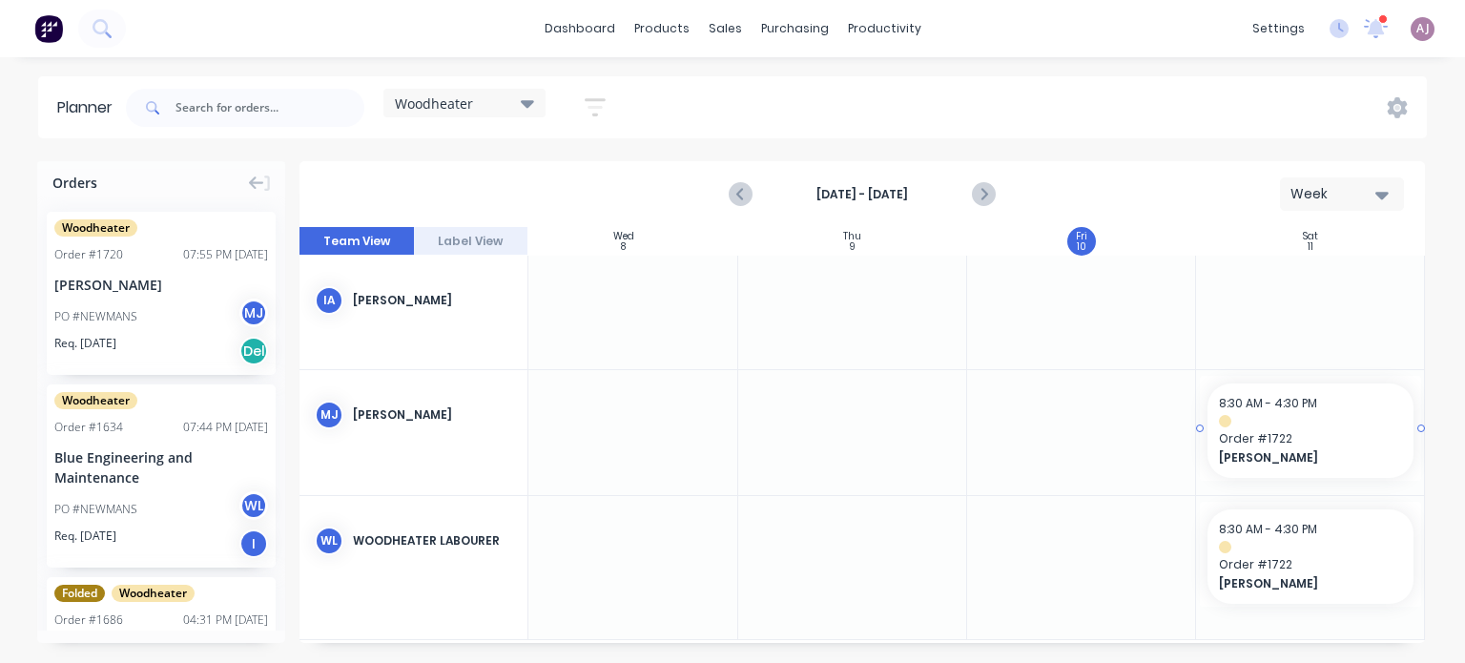
click at [1258, 396] on span "8:30 AM - 4:30 PM" at bounding box center [1268, 403] width 98 height 16
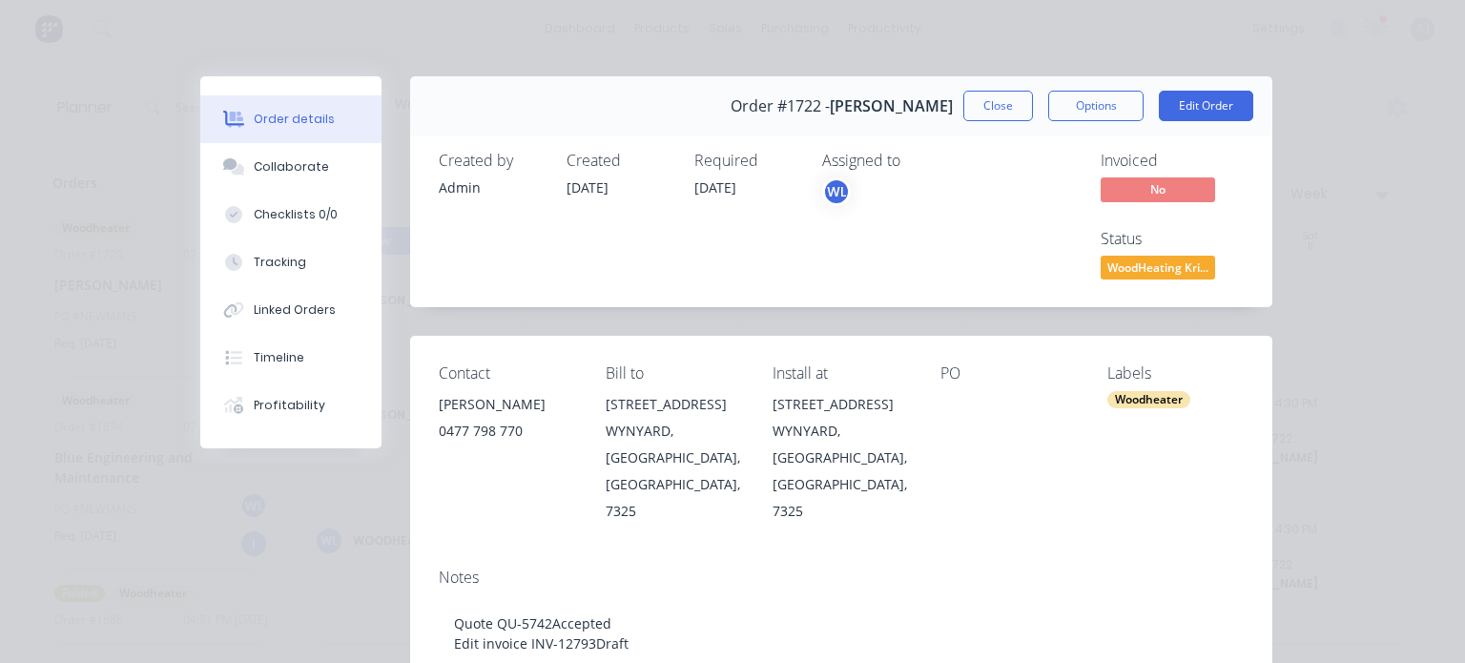
scroll to position [477, 0]
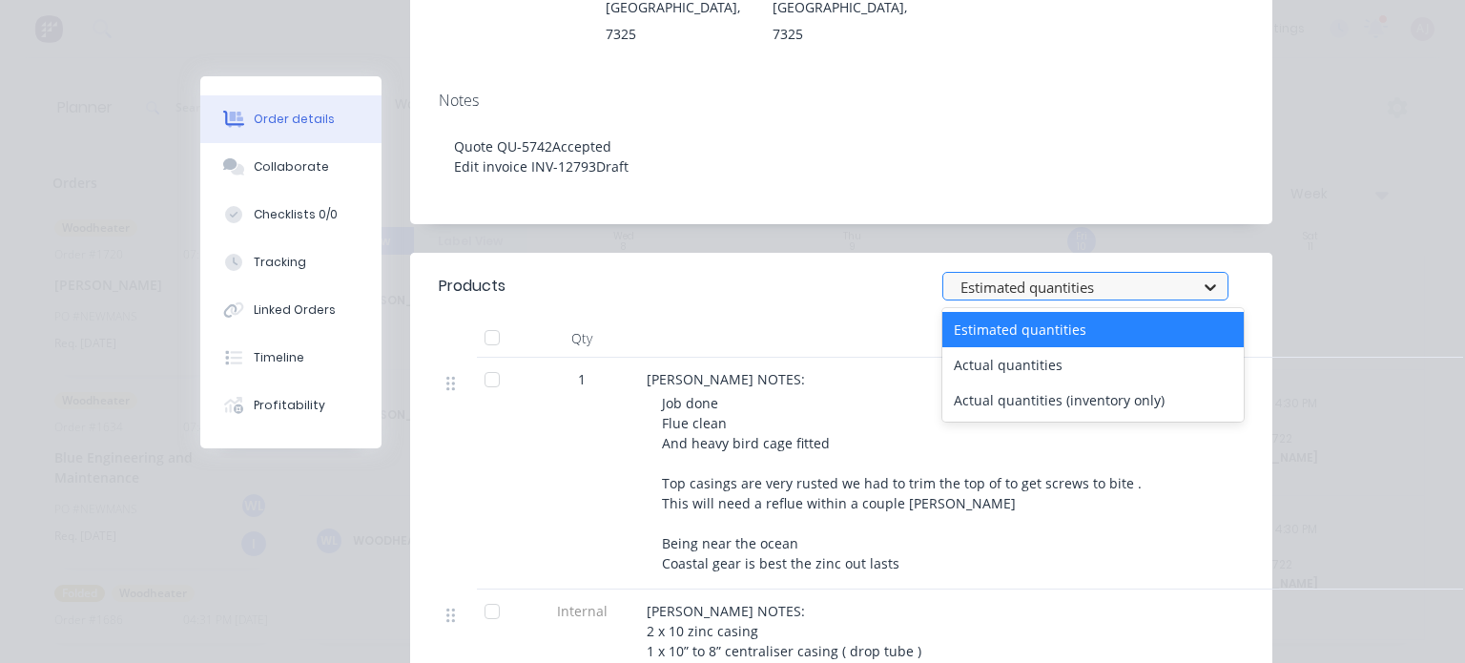
click at [1205, 284] on icon at bounding box center [1210, 287] width 11 height 7
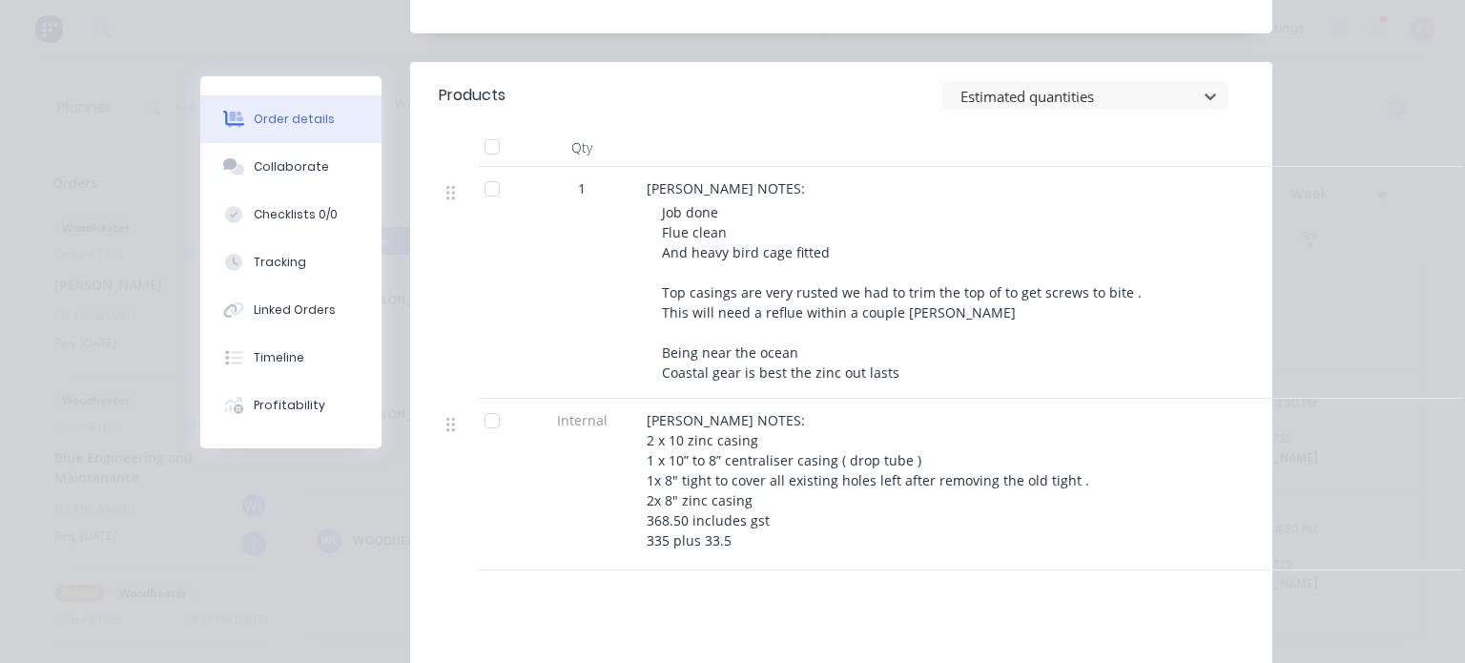
scroll to position [0, 0]
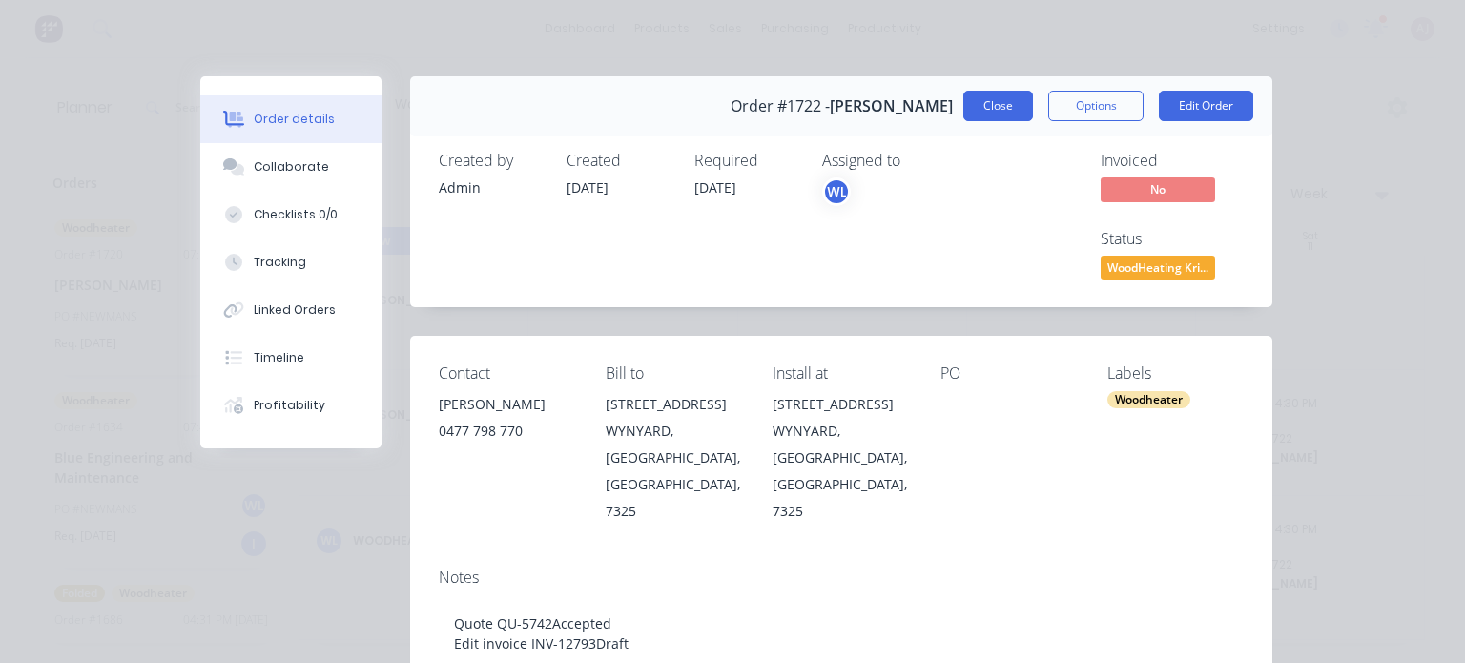
click at [989, 100] on button "Close" at bounding box center [998, 106] width 70 height 31
